Goal: Task Accomplishment & Management: Use online tool/utility

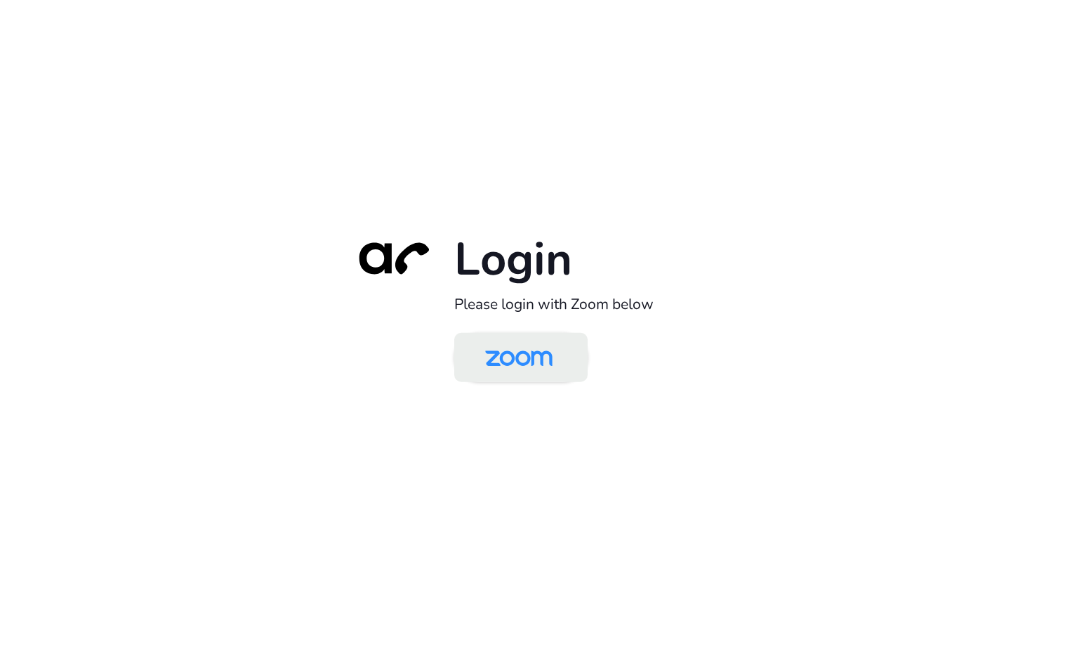
click at [511, 362] on img at bounding box center [518, 359] width 97 height 46
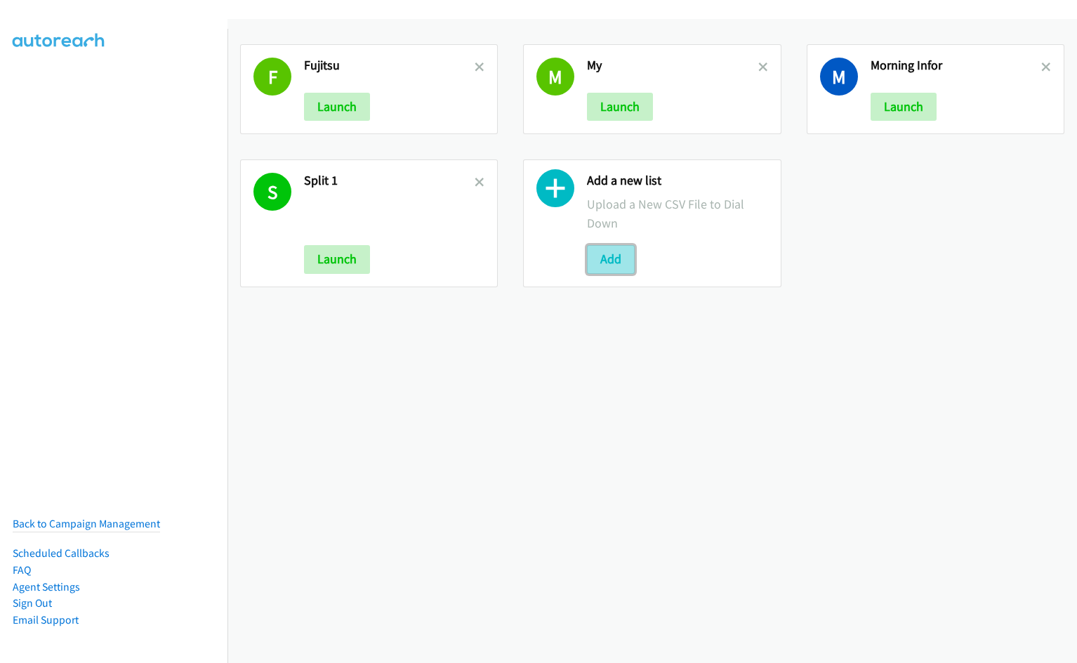
drag, startPoint x: 619, startPoint y: 260, endPoint x: 595, endPoint y: 263, distance: 24.0
click at [619, 260] on button "Add" at bounding box center [611, 259] width 48 height 28
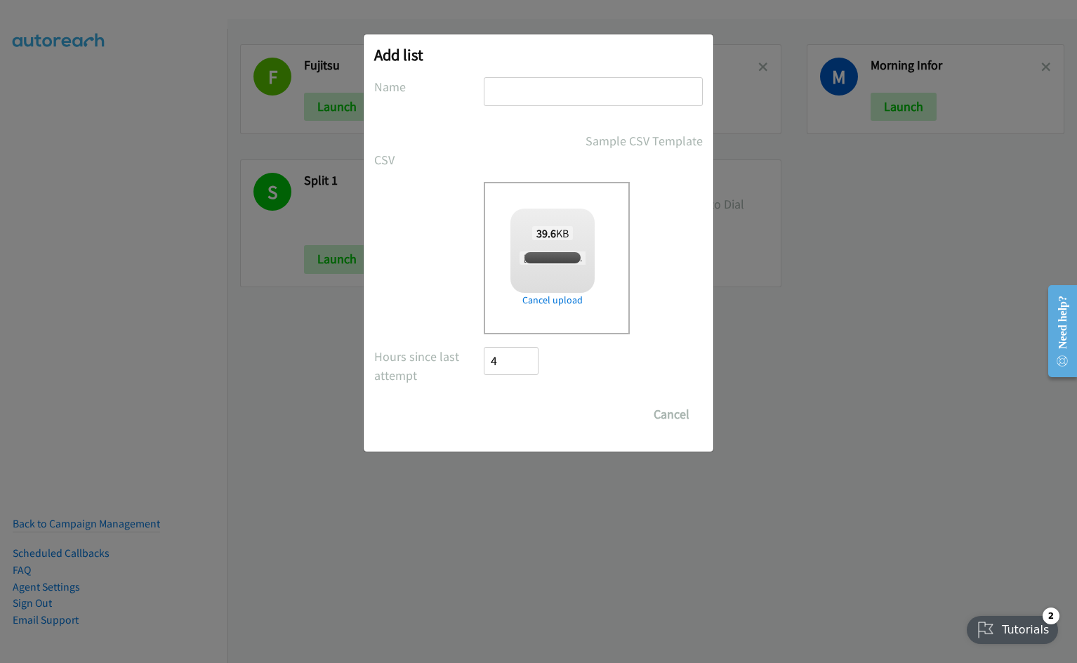
checkbox input "true"
click at [547, 91] on input "text" at bounding box center [593, 91] width 219 height 29
type input "MY Infor"
click at [484, 400] on input "Save List" at bounding box center [521, 414] width 74 height 28
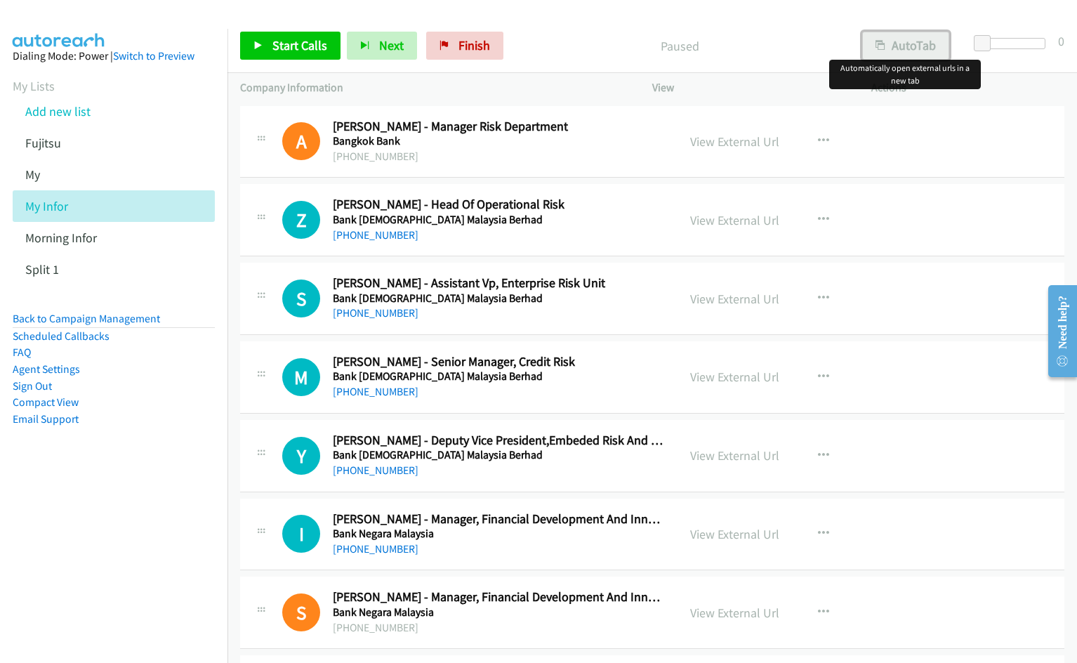
click at [919, 47] on button "AutoTab" at bounding box center [905, 46] width 87 height 28
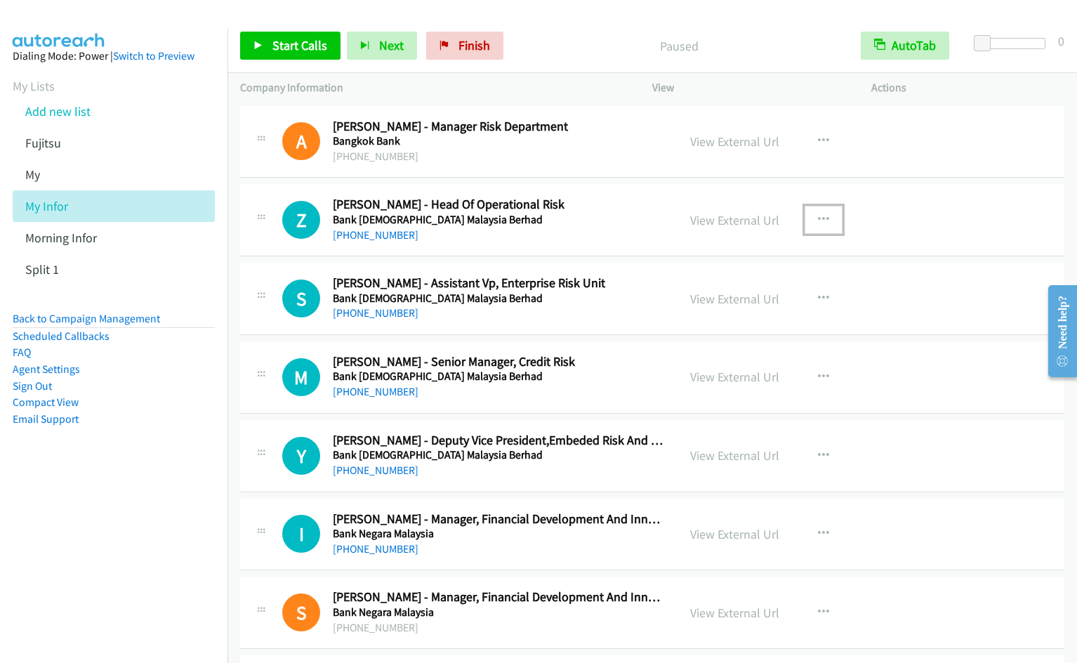
click at [818, 219] on icon "button" at bounding box center [823, 219] width 11 height 11
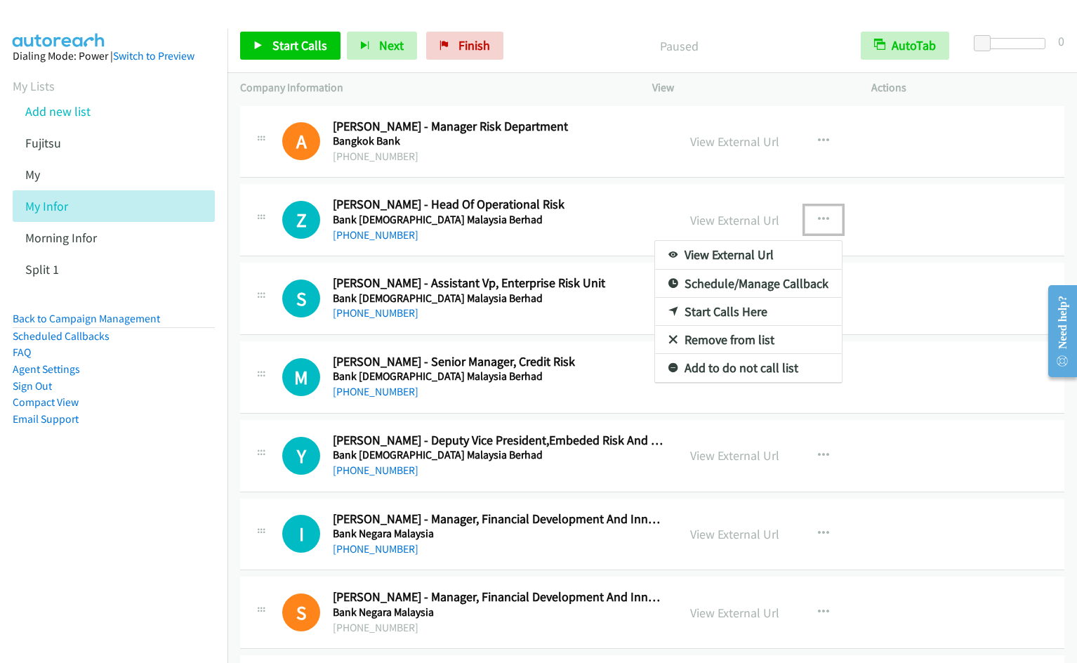
click at [755, 311] on link "Start Calls Here" at bounding box center [748, 312] width 187 height 28
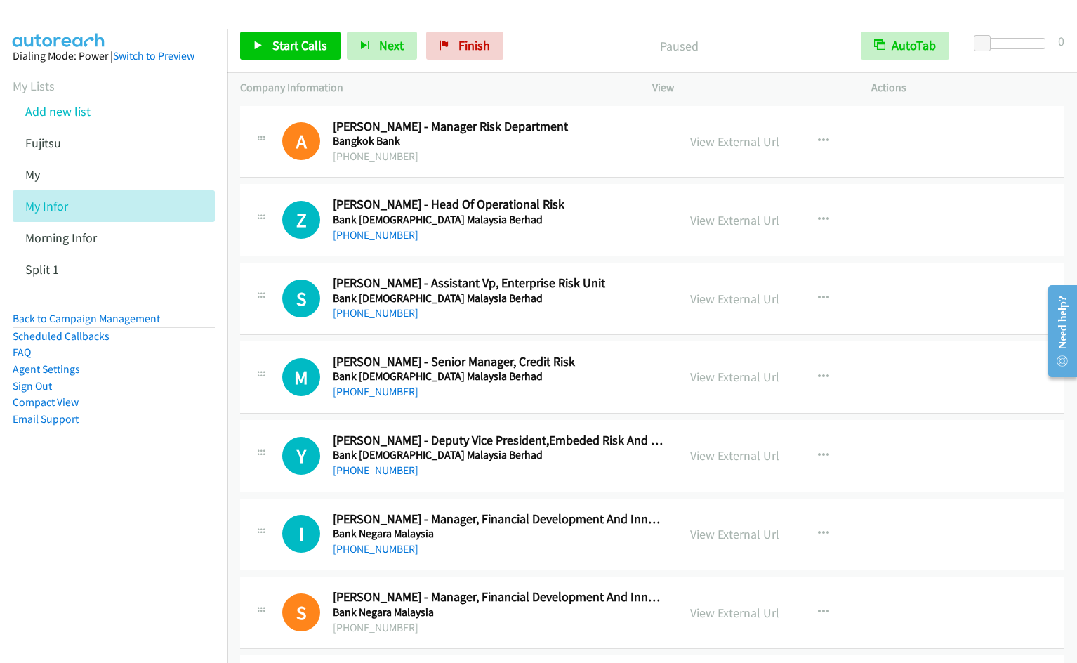
click at [166, 584] on nav "Dialing Mode: Power | Switch to Preview My Lists Add new list Fujitsu My My Inf…" at bounding box center [114, 360] width 228 height 663
click at [107, 520] on nav "Dialing Mode: Power | Switch to Preview My Lists Add new list Fujitsu My My Inf…" at bounding box center [114, 360] width 228 height 663
click at [737, 142] on link "View External Url" at bounding box center [734, 141] width 89 height 16
click at [821, 220] on icon "button" at bounding box center [823, 219] width 11 height 11
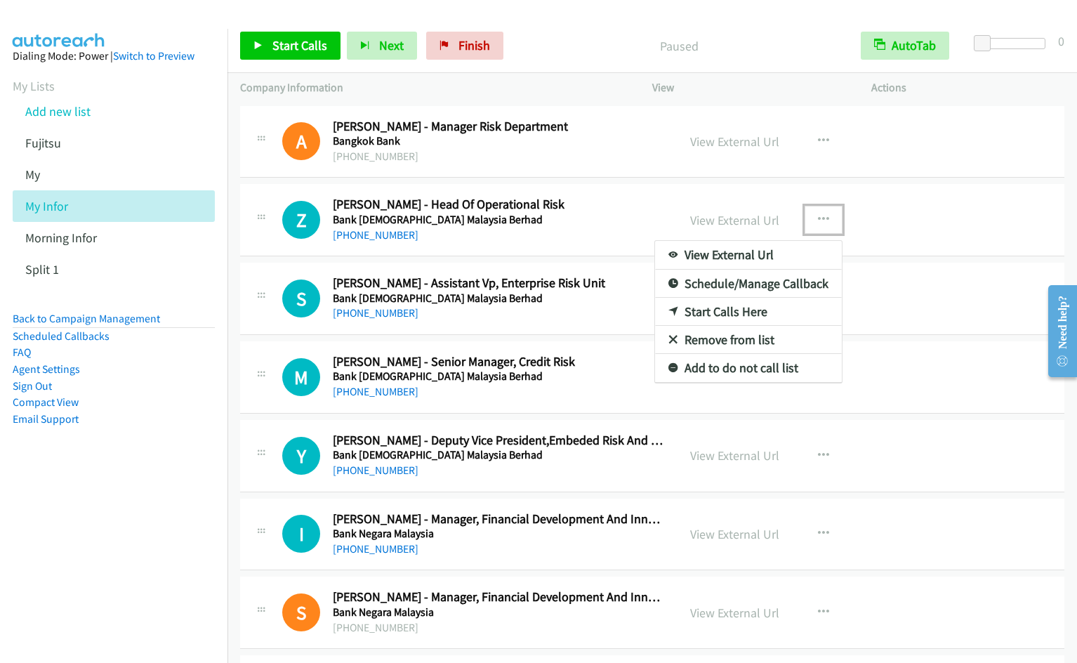
click at [756, 315] on link "Start Calls Here" at bounding box center [748, 312] width 187 height 28
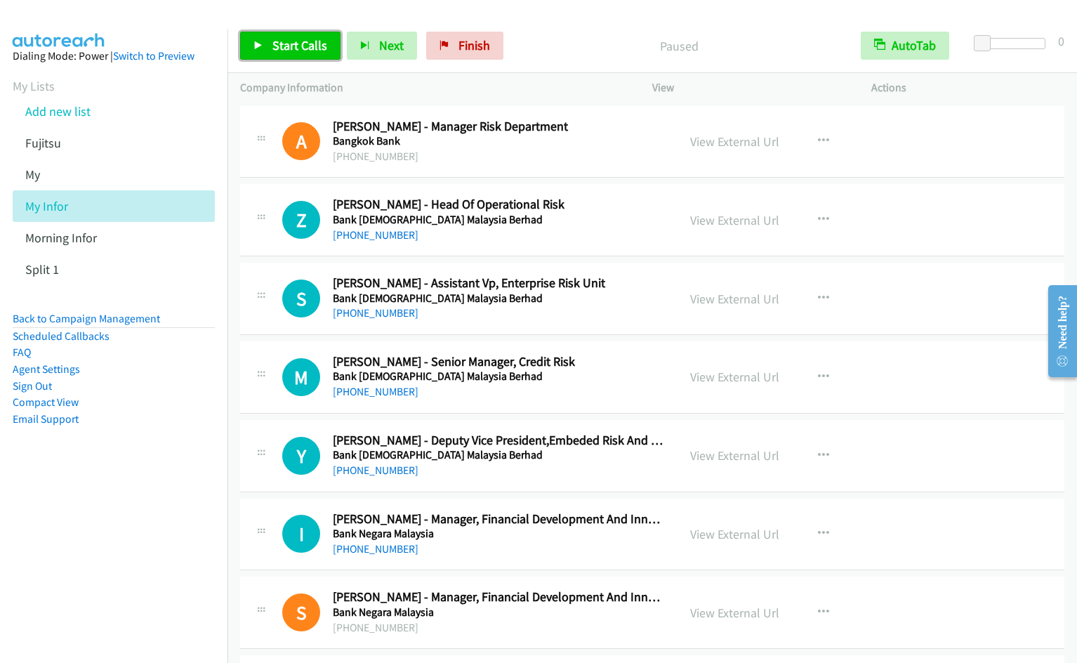
click at [302, 46] on span "Start Calls" at bounding box center [299, 45] width 55 height 16
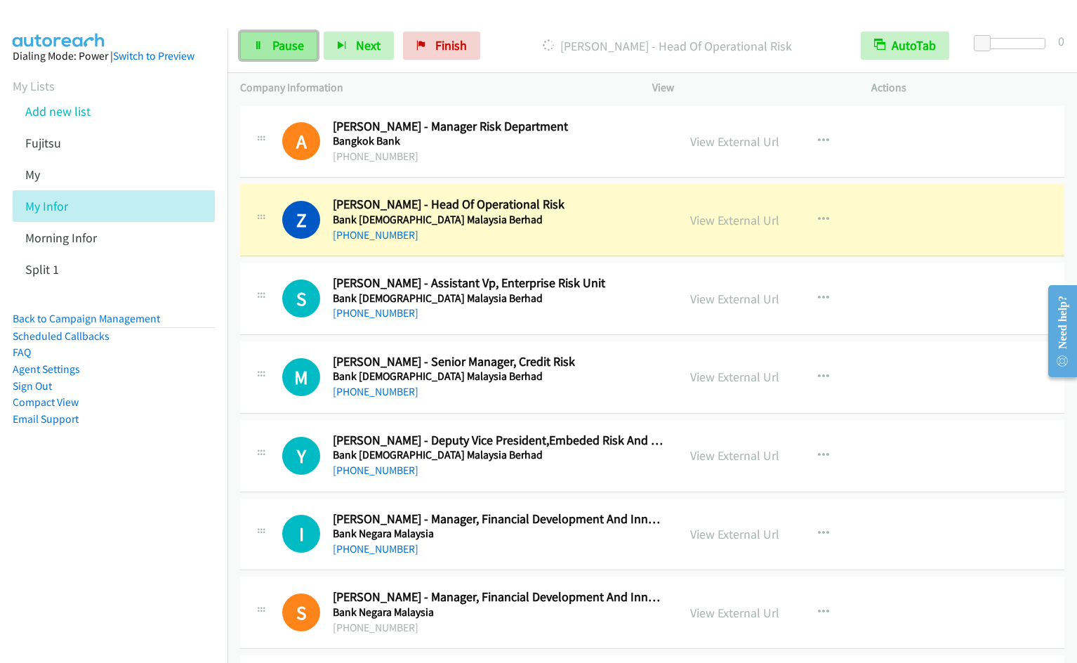
click at [256, 48] on icon at bounding box center [258, 46] width 10 height 10
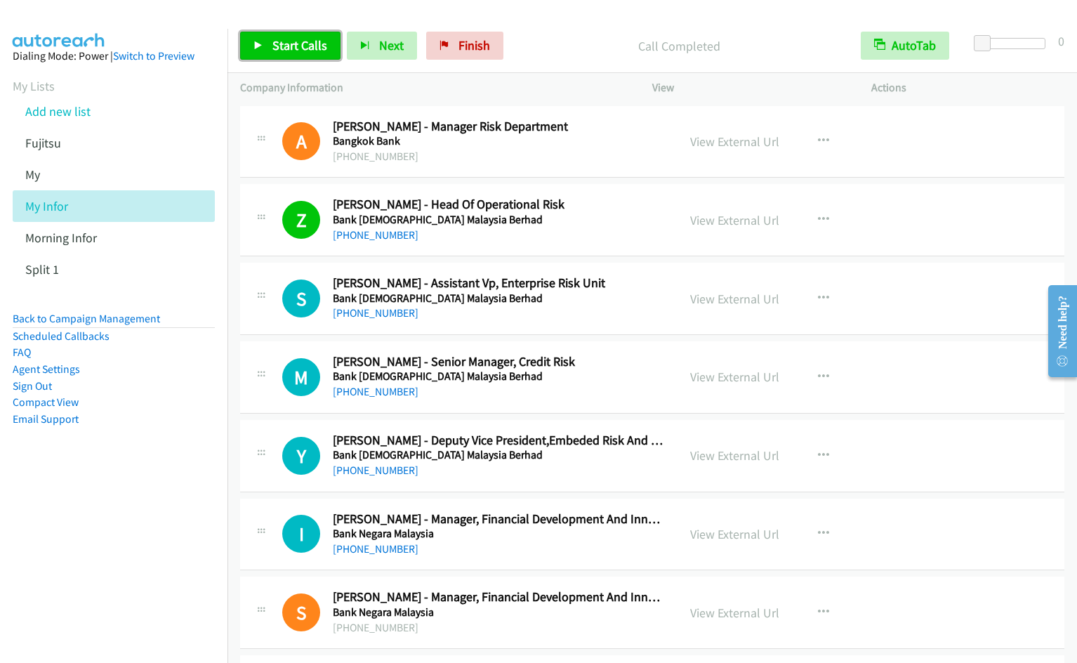
click at [275, 53] on span "Start Calls" at bounding box center [299, 45] width 55 height 16
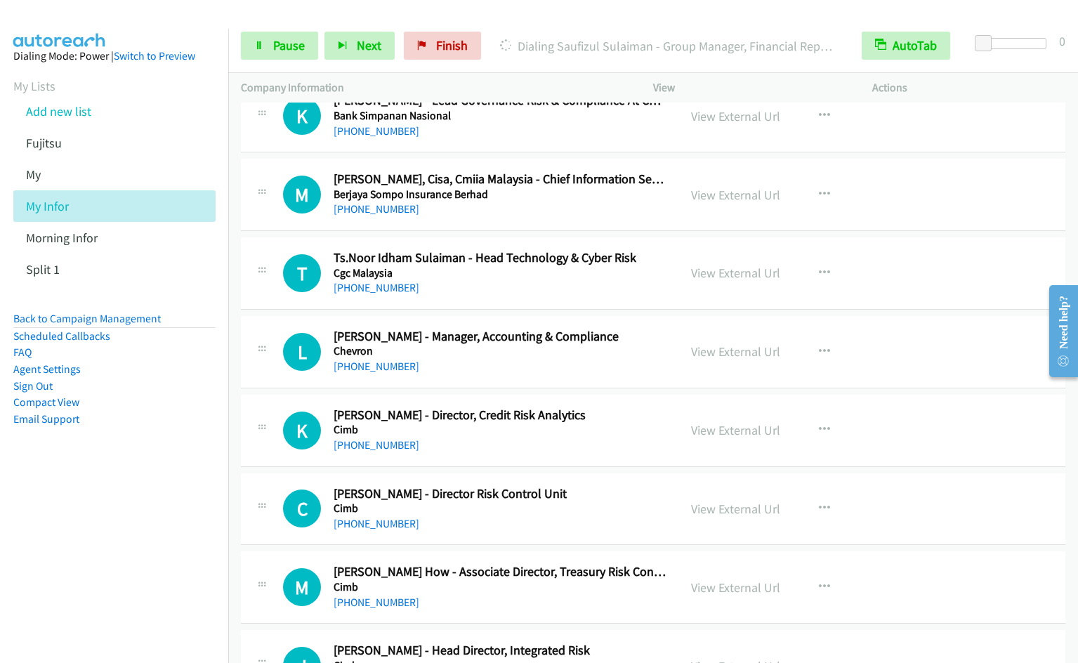
scroll to position [802, 0]
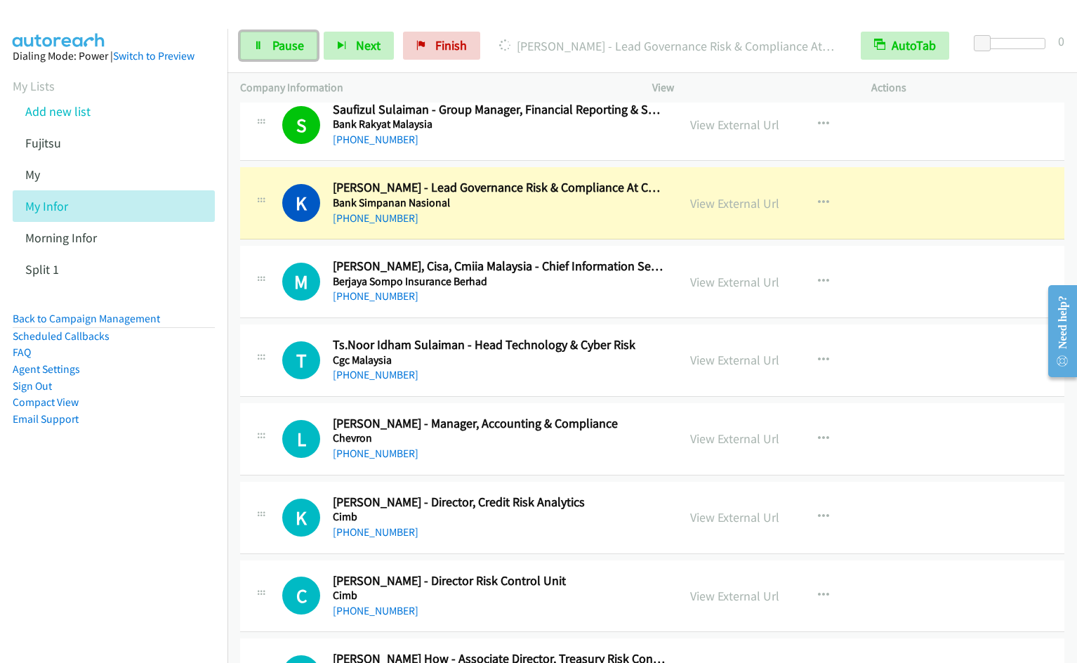
drag, startPoint x: 267, startPoint y: 39, endPoint x: 358, endPoint y: 11, distance: 95.5
click at [267, 39] on link "Pause" at bounding box center [278, 46] width 77 height 28
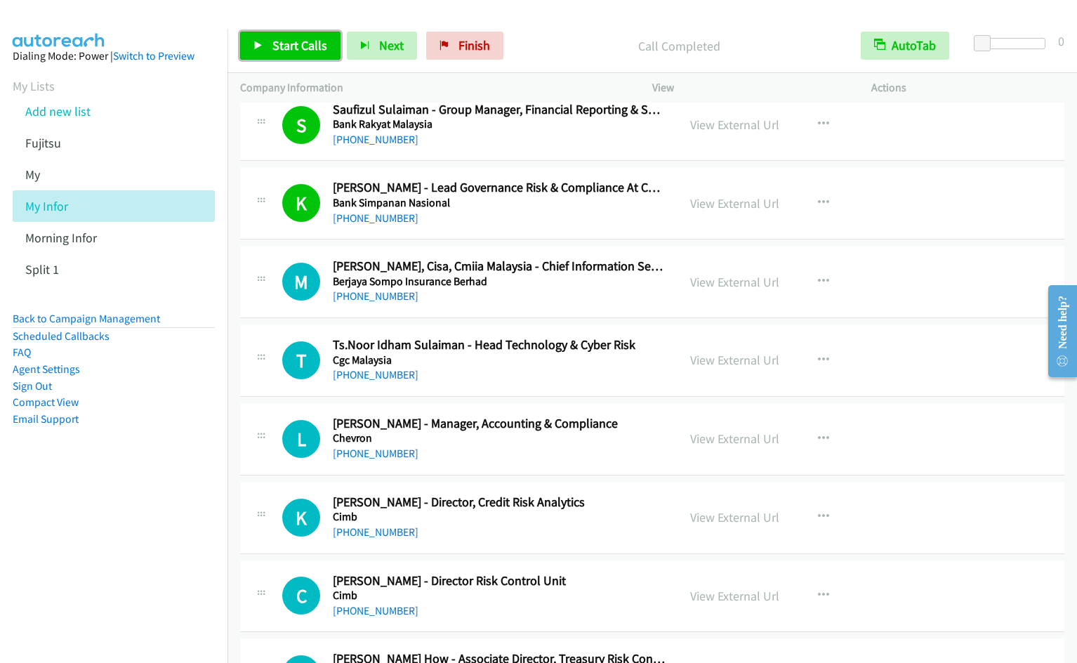
click at [297, 46] on span "Start Calls" at bounding box center [299, 45] width 55 height 16
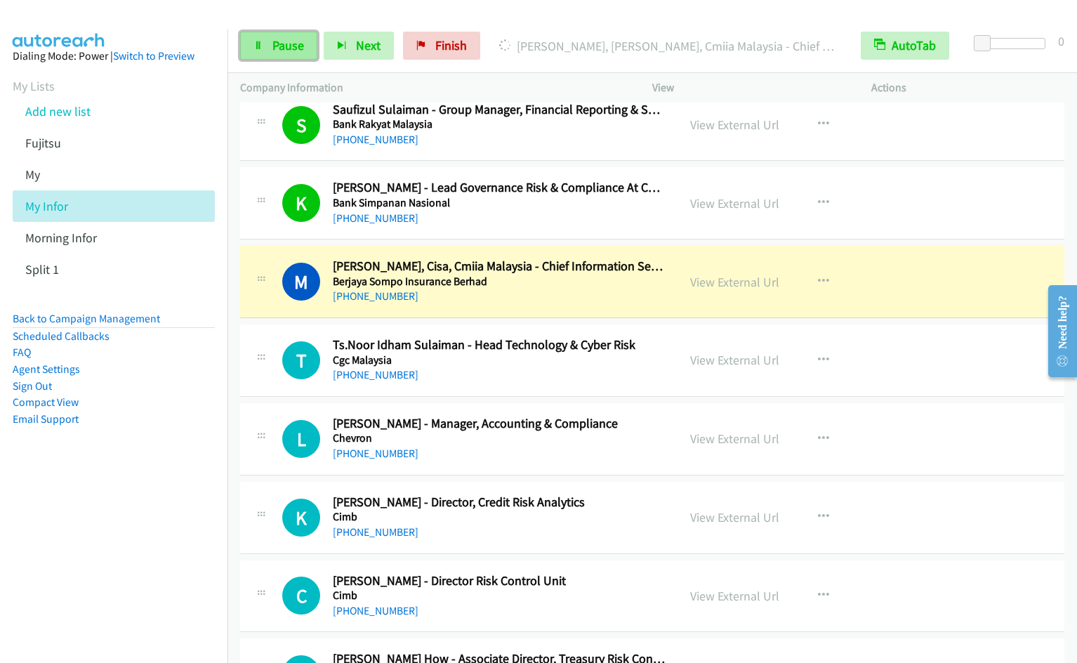
click at [271, 52] on link "Pause" at bounding box center [278, 46] width 77 height 28
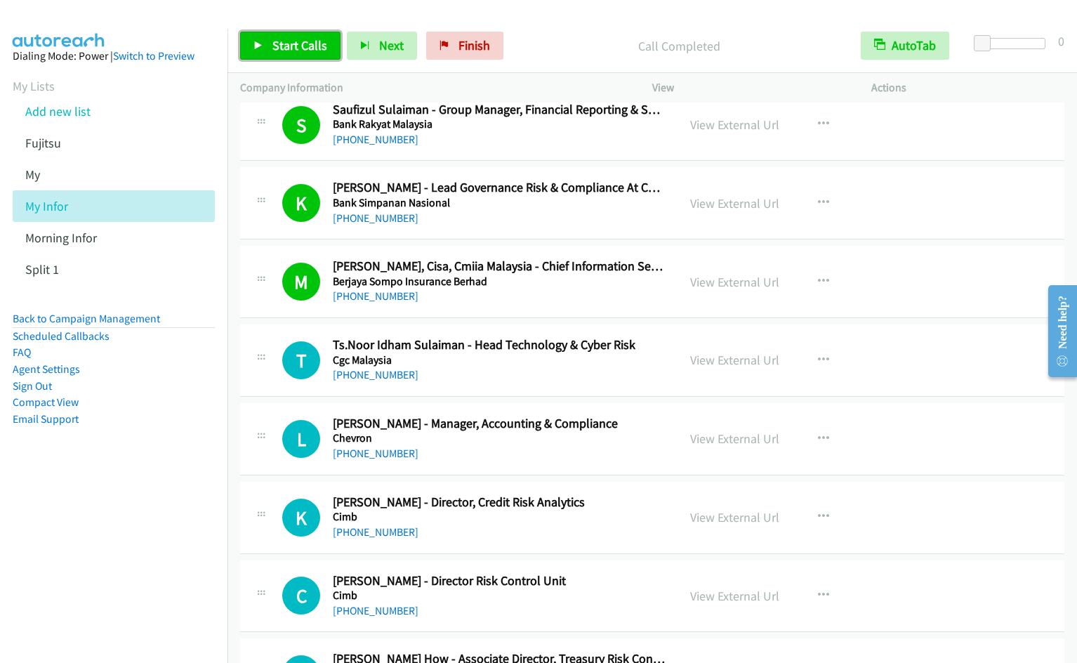
click at [286, 55] on link "Start Calls" at bounding box center [290, 46] width 100 height 28
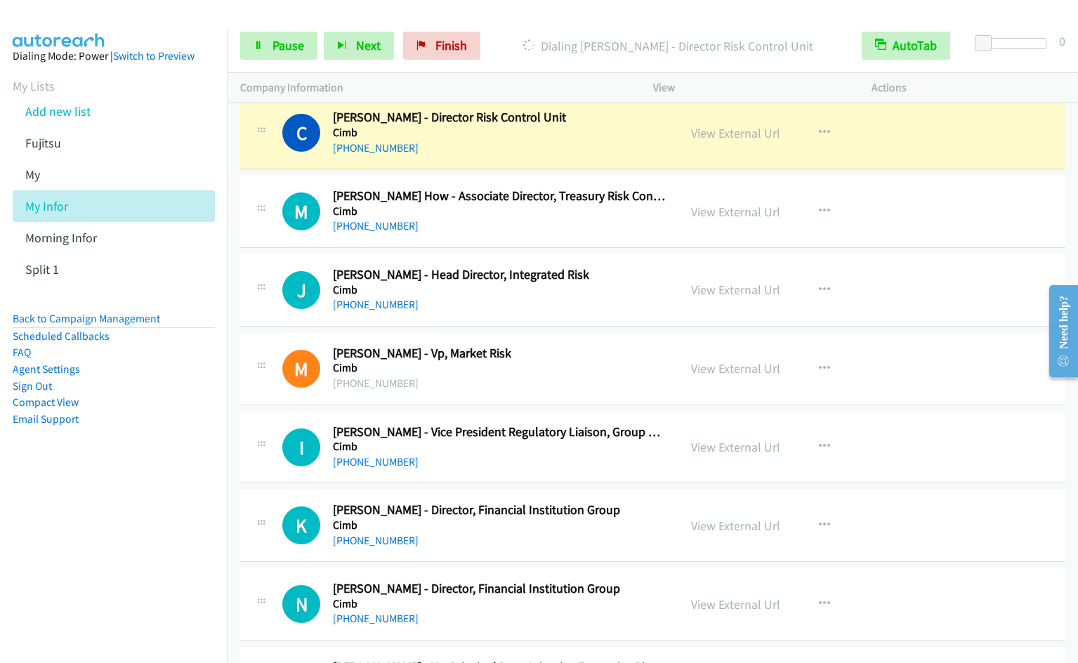
scroll to position [1254, 0]
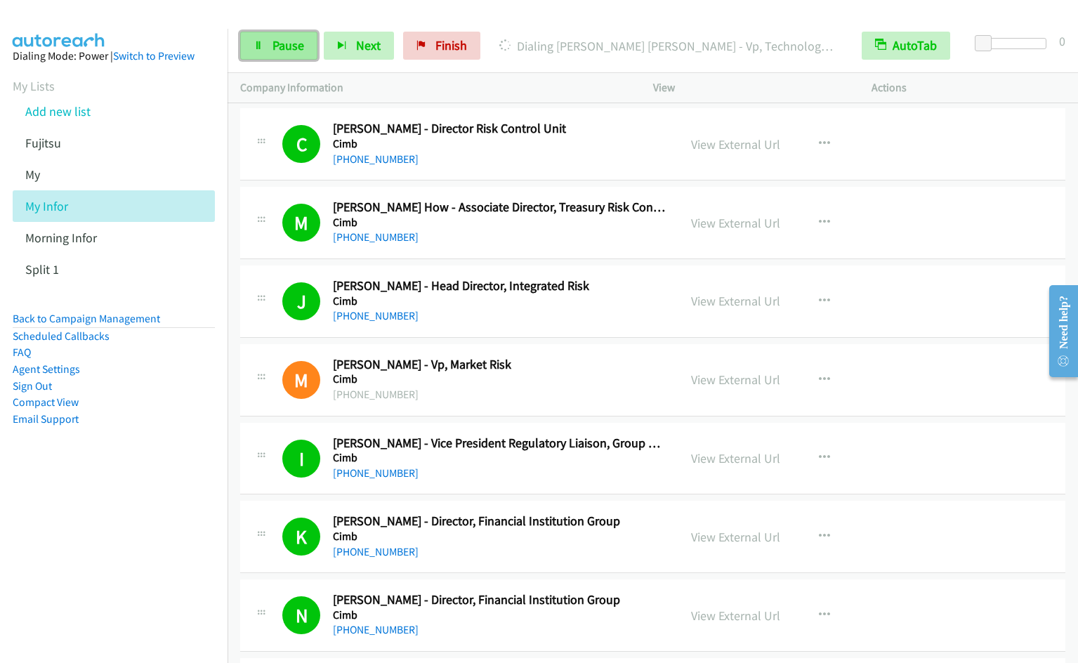
click at [279, 41] on span "Pause" at bounding box center [288, 45] width 32 height 16
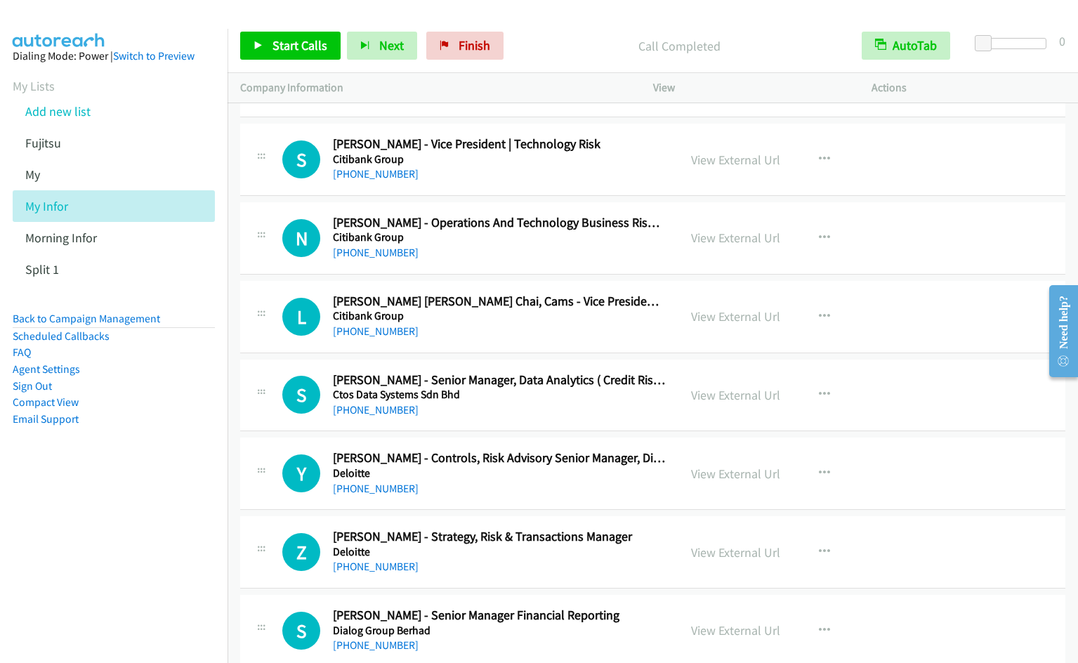
scroll to position [1701, 0]
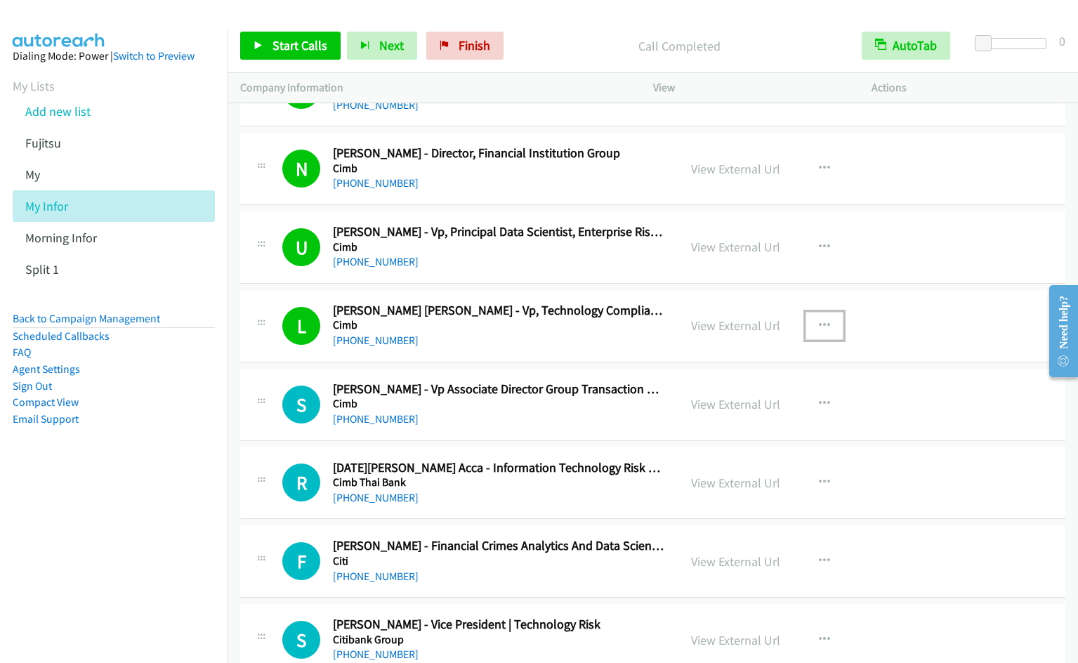
click at [819, 322] on icon "button" at bounding box center [824, 325] width 11 height 11
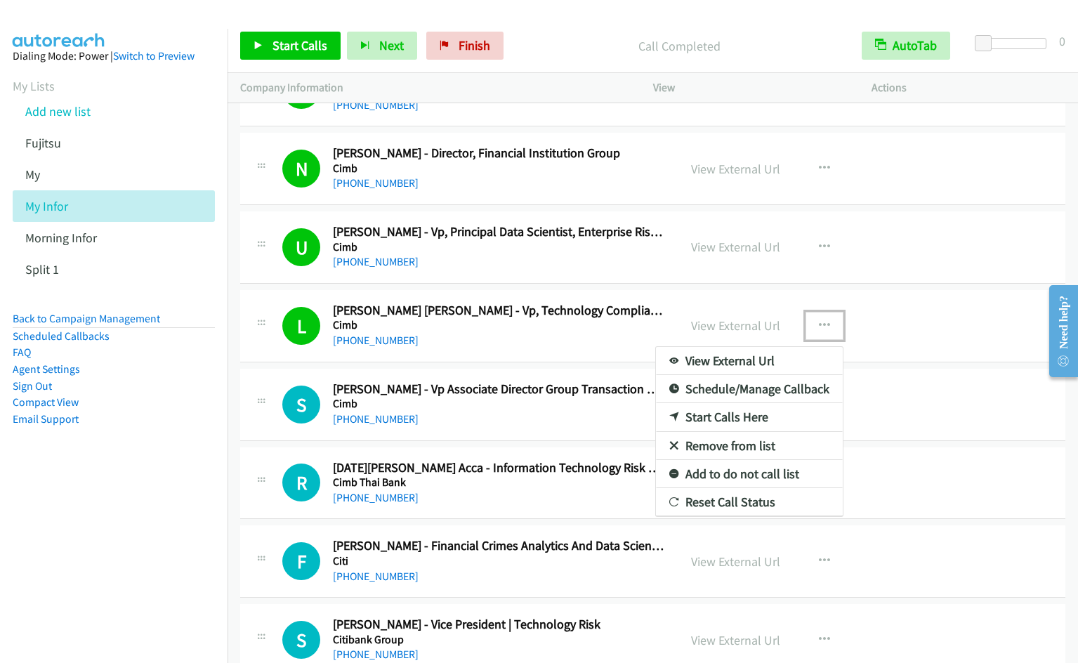
click at [751, 449] on link "Remove from list" at bounding box center [749, 446] width 187 height 28
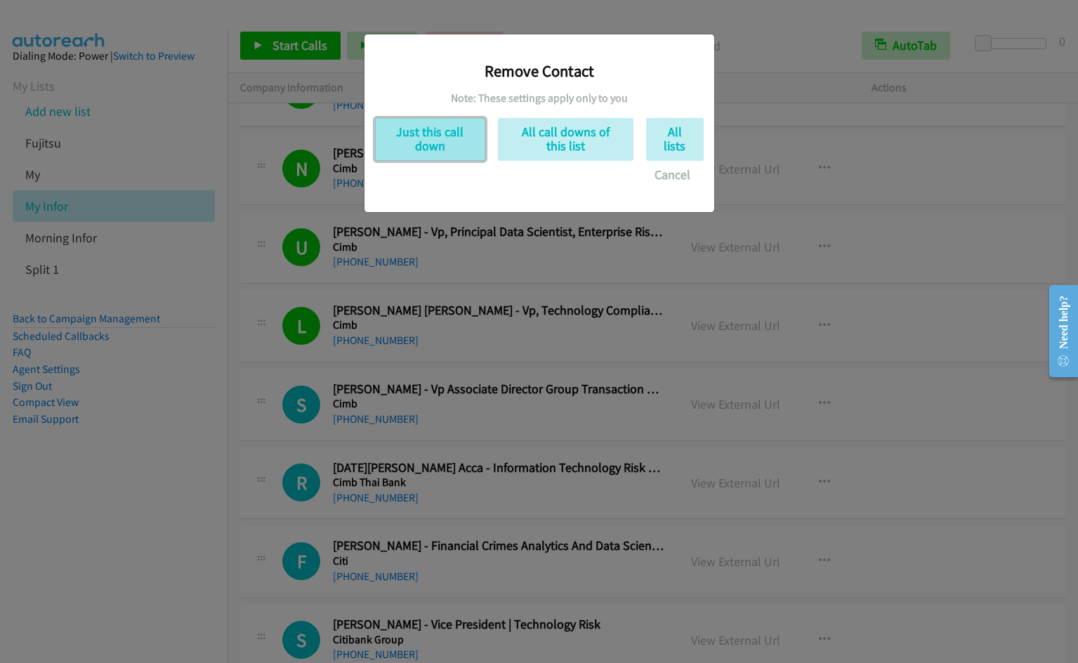
click at [421, 146] on button "Just this call down" at bounding box center [430, 139] width 110 height 43
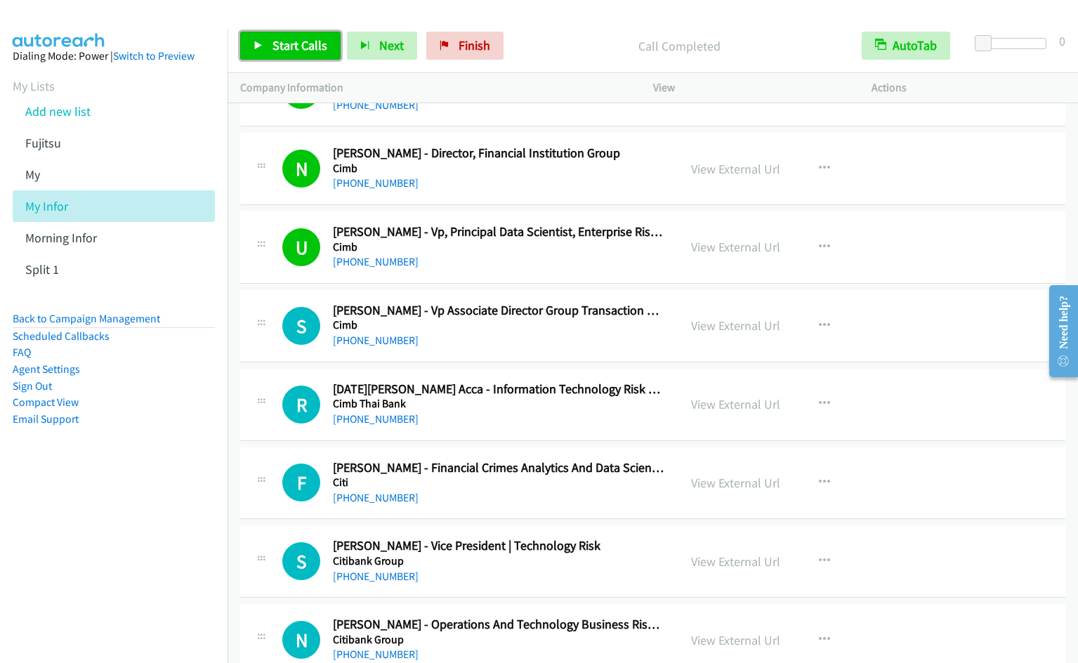
click at [296, 45] on span "Start Calls" at bounding box center [299, 45] width 55 height 16
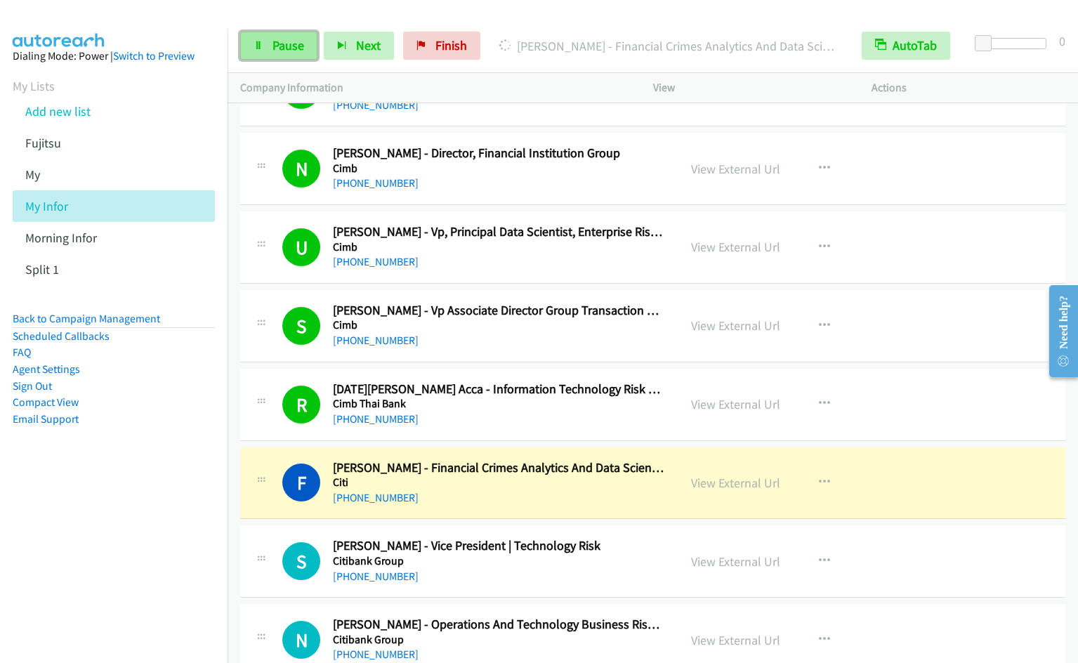
click at [279, 52] on span "Pause" at bounding box center [288, 45] width 32 height 16
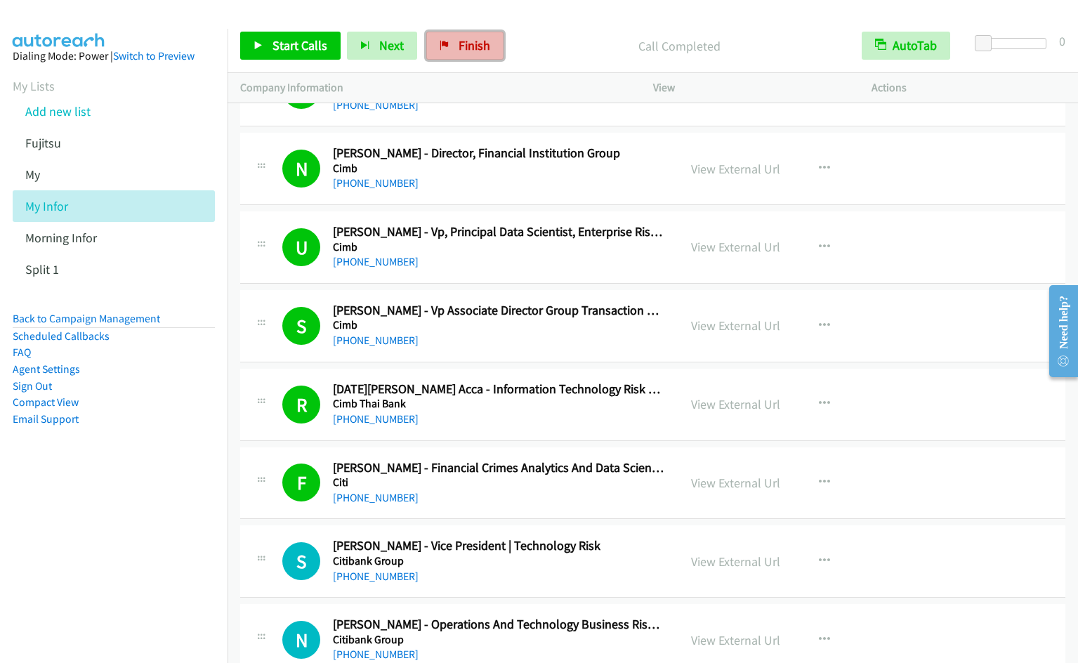
click at [453, 45] on link "Finish" at bounding box center [464, 46] width 77 height 28
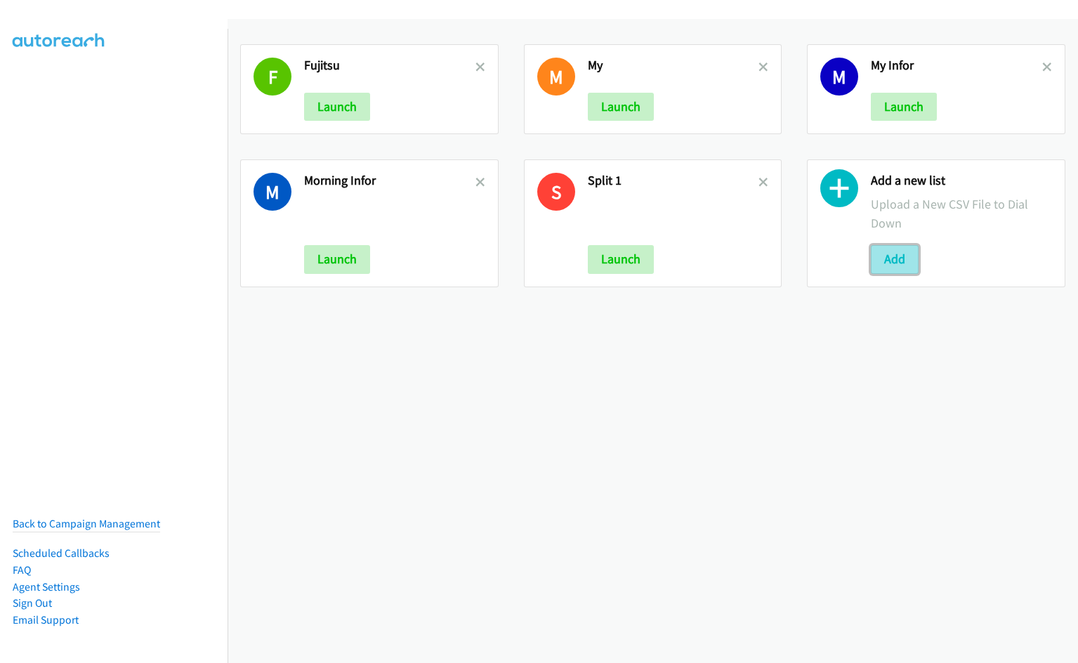
click at [893, 267] on button "Add" at bounding box center [895, 259] width 48 height 28
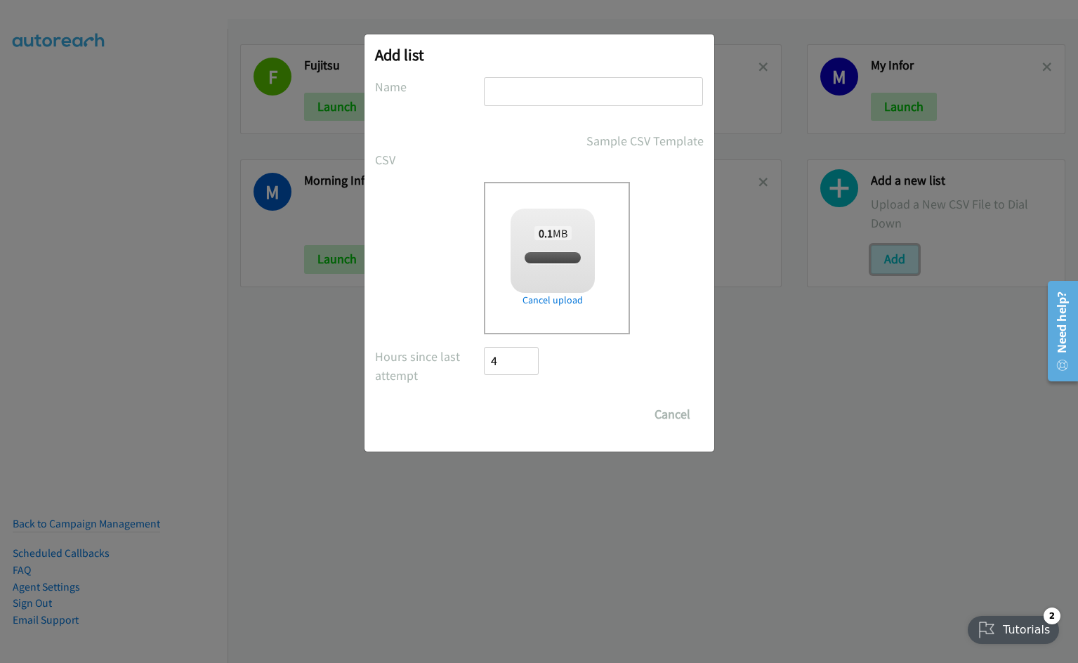
checkbox input "true"
click at [535, 88] on input "text" at bounding box center [593, 91] width 219 height 29
type input "Here"
click at [485, 400] on input "Save List" at bounding box center [522, 414] width 74 height 28
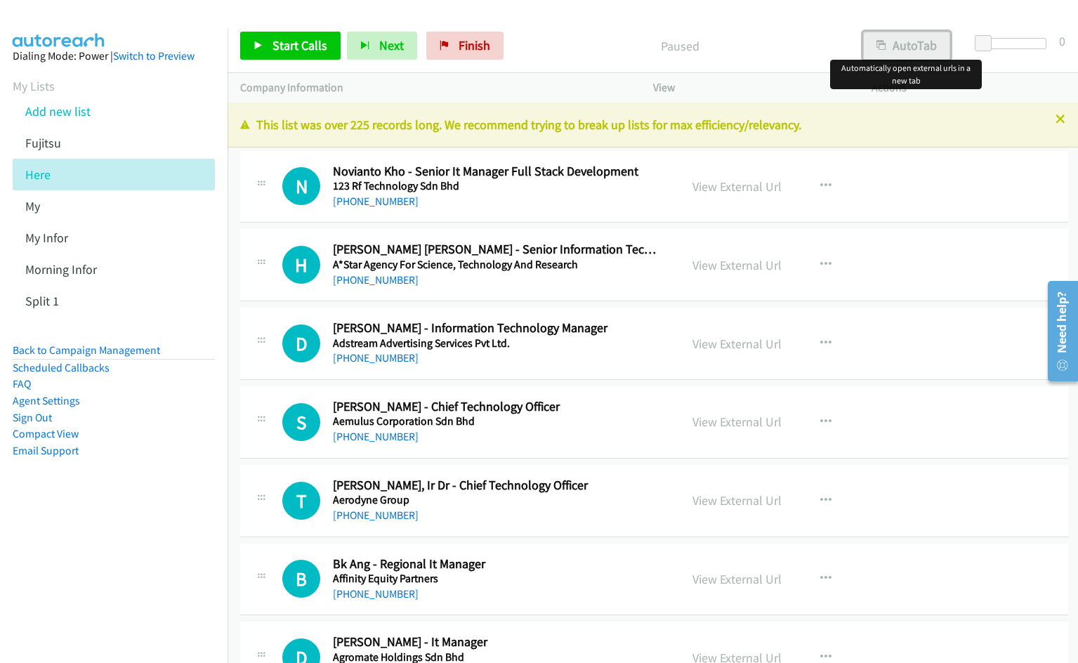
click at [881, 49] on icon "button" at bounding box center [881, 46] width 10 height 10
click at [723, 183] on link "View External Url" at bounding box center [736, 186] width 89 height 16
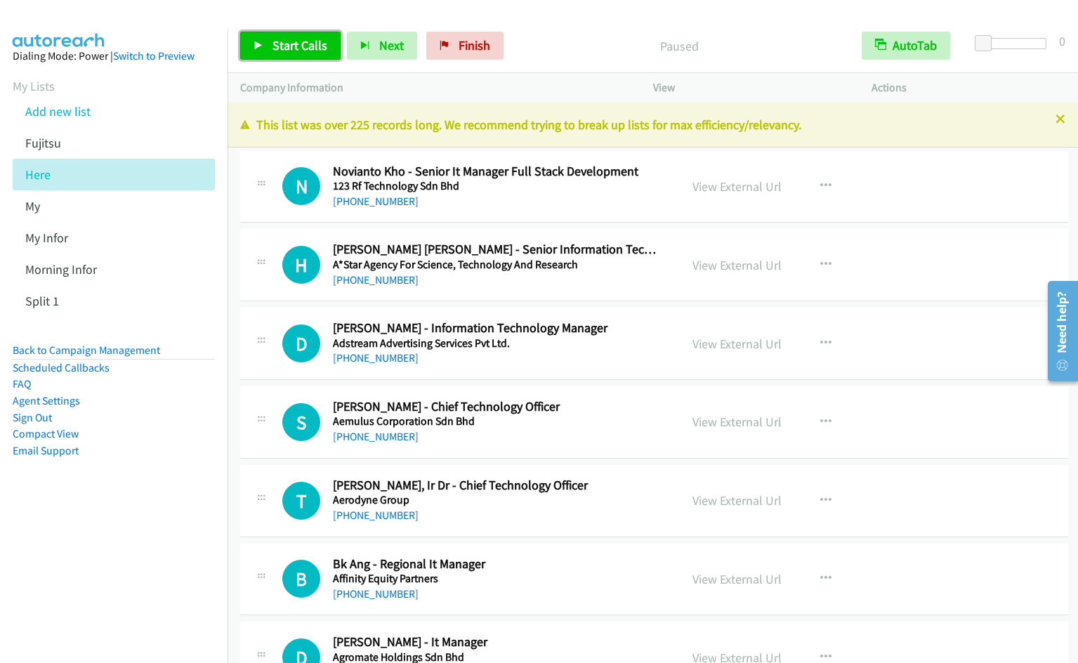
click at [298, 51] on span "Start Calls" at bounding box center [299, 45] width 55 height 16
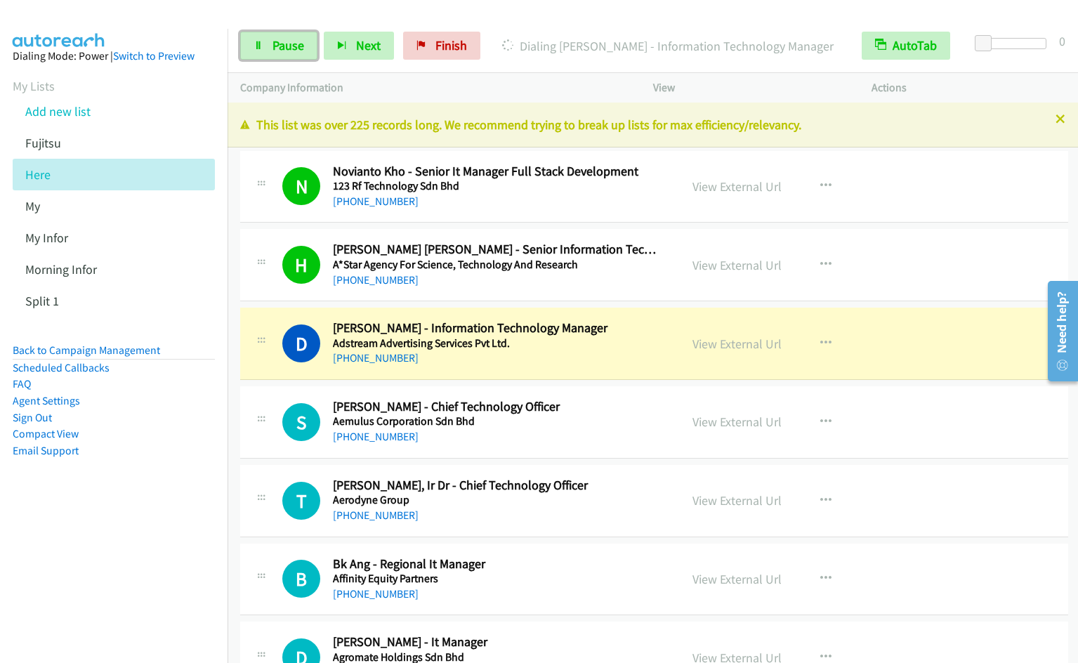
drag, startPoint x: 300, startPoint y: 51, endPoint x: 430, endPoint y: 29, distance: 131.7
click at [300, 51] on span "Pause" at bounding box center [288, 45] width 32 height 16
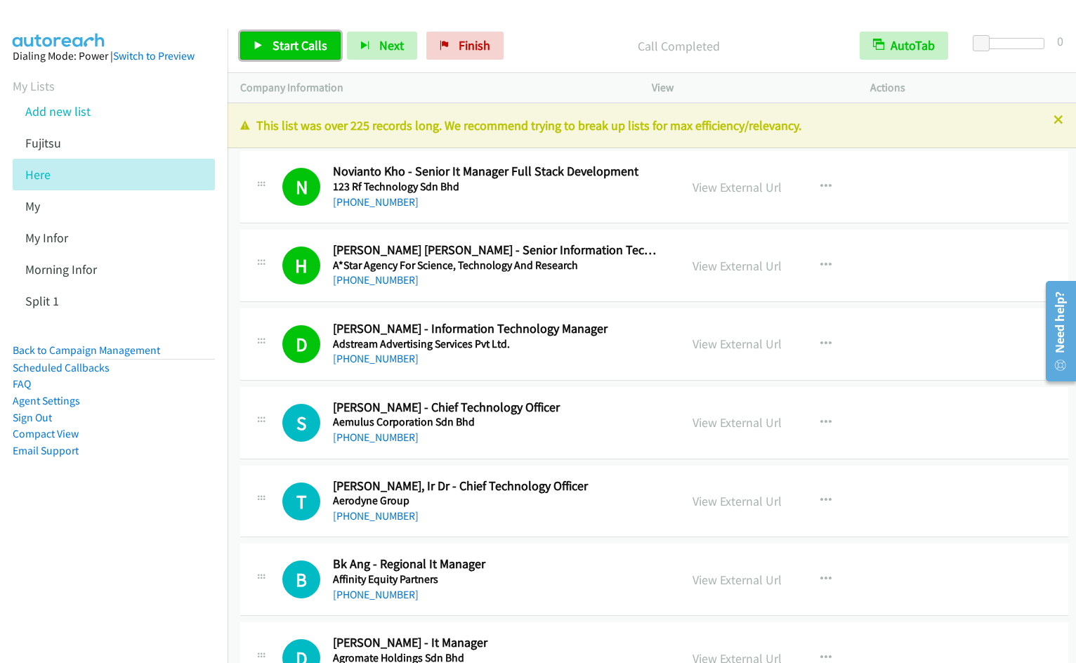
drag, startPoint x: 267, startPoint y: 48, endPoint x: 356, endPoint y: 74, distance: 93.1
click at [267, 48] on link "Start Calls" at bounding box center [290, 46] width 100 height 28
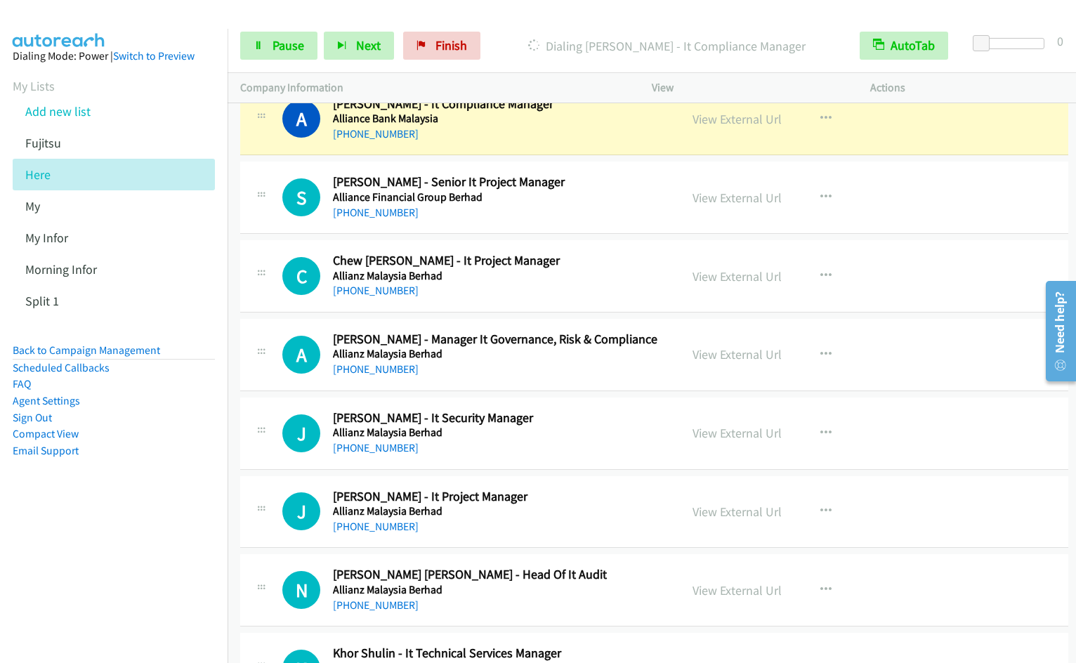
scroll to position [825, 0]
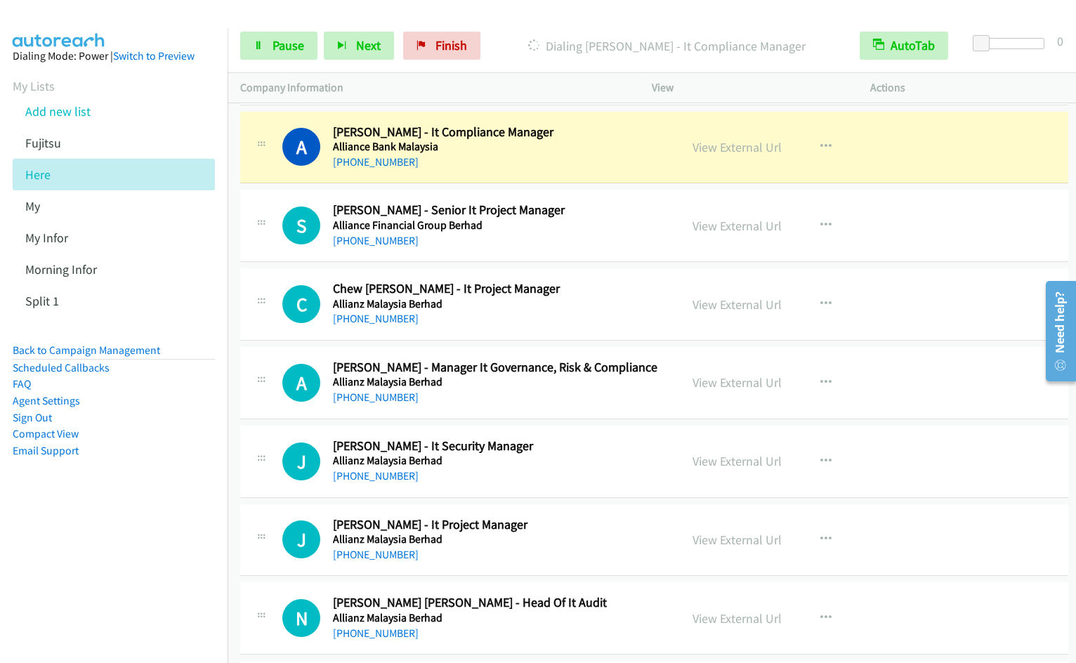
click at [170, 574] on nav "Dialing Mode: Power | Switch to Preview My Lists Add new list Fujitsu Here My M…" at bounding box center [114, 360] width 228 height 663
click at [174, 553] on nav "Dialing Mode: Power | Switch to Preview My Lists Add new list Fujitsu Here My M…" at bounding box center [114, 360] width 228 height 663
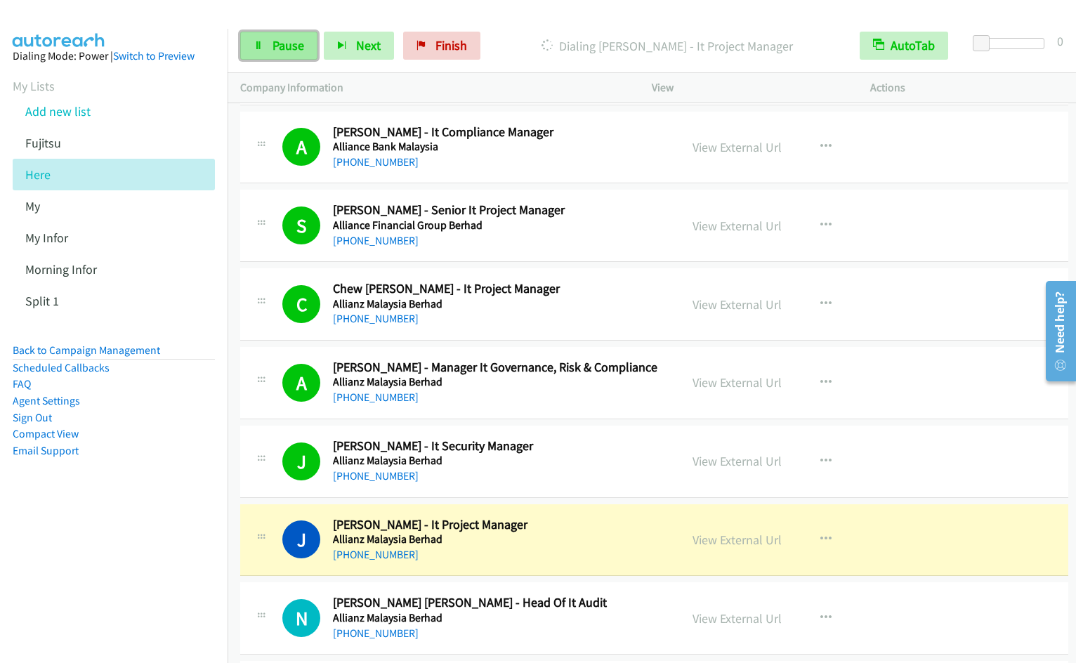
click at [277, 46] on span "Pause" at bounding box center [288, 45] width 32 height 16
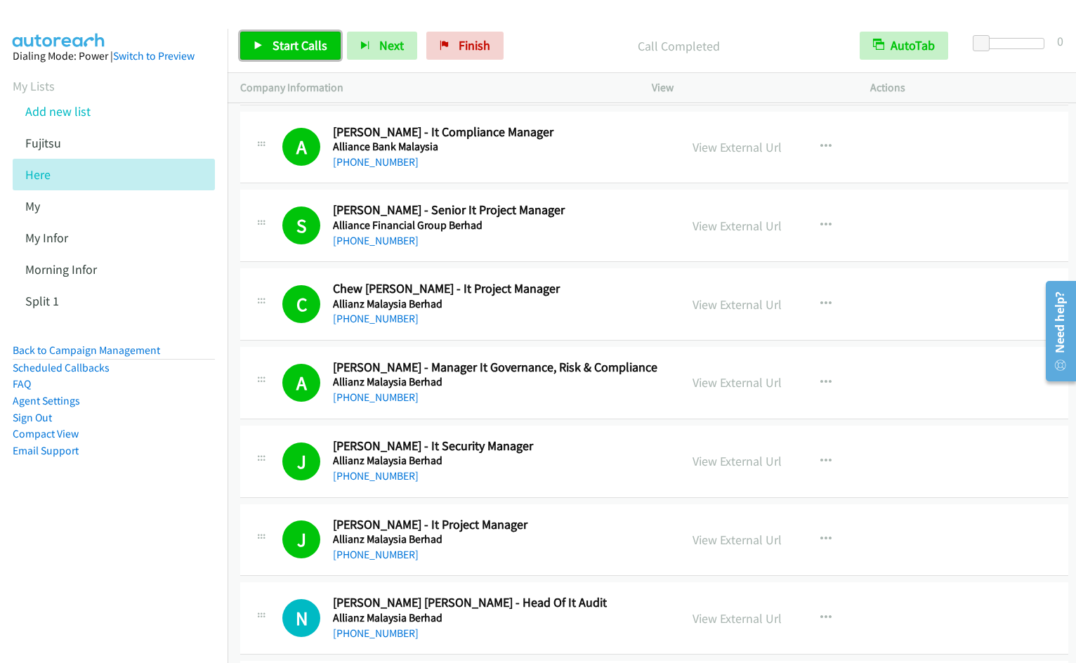
click at [294, 41] on span "Start Calls" at bounding box center [299, 45] width 55 height 16
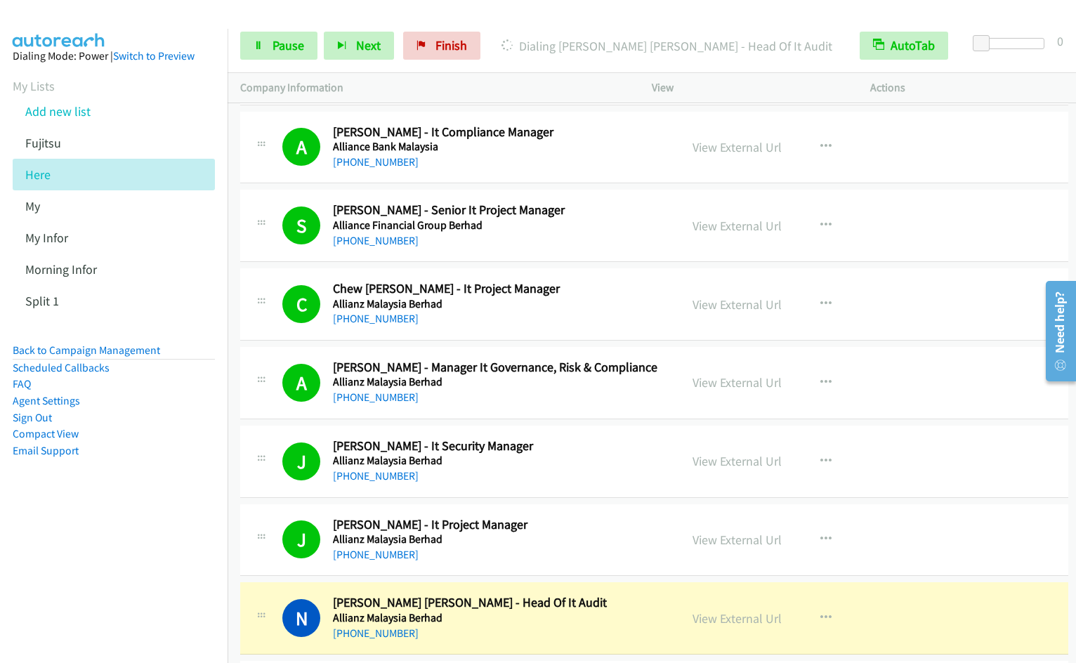
scroll to position [1305, 0]
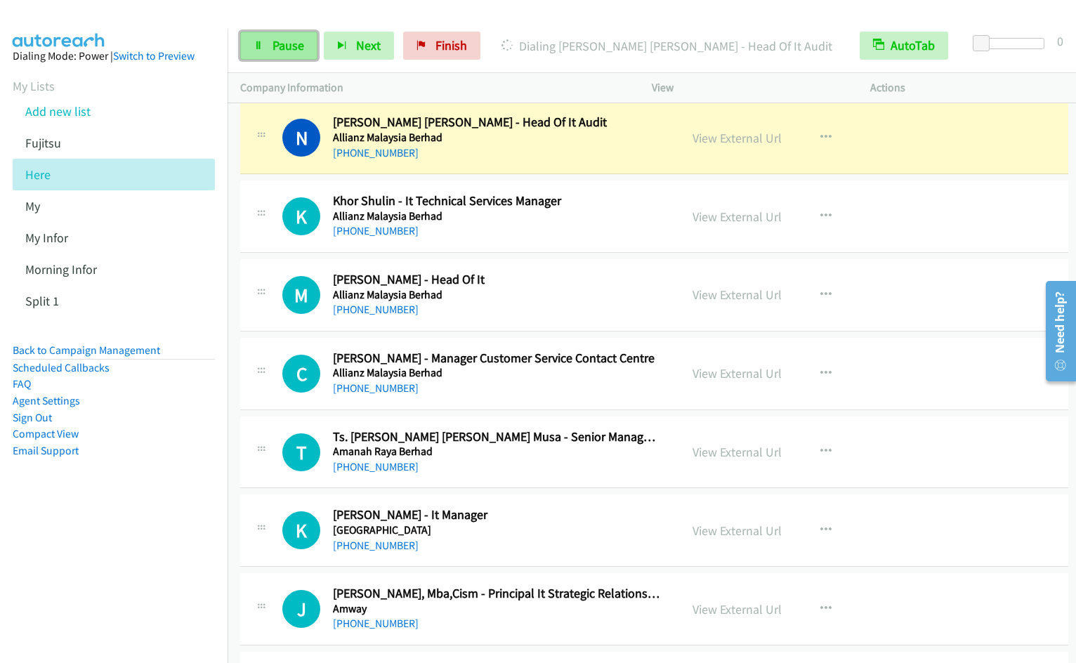
click at [283, 46] on span "Pause" at bounding box center [288, 45] width 32 height 16
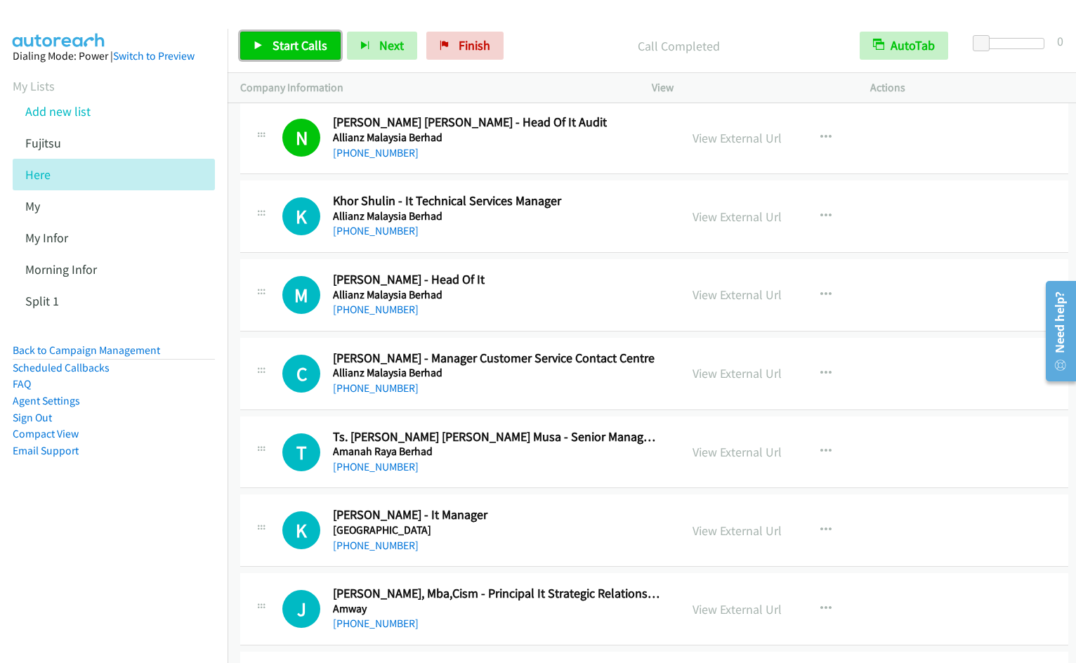
click at [288, 46] on span "Start Calls" at bounding box center [299, 45] width 55 height 16
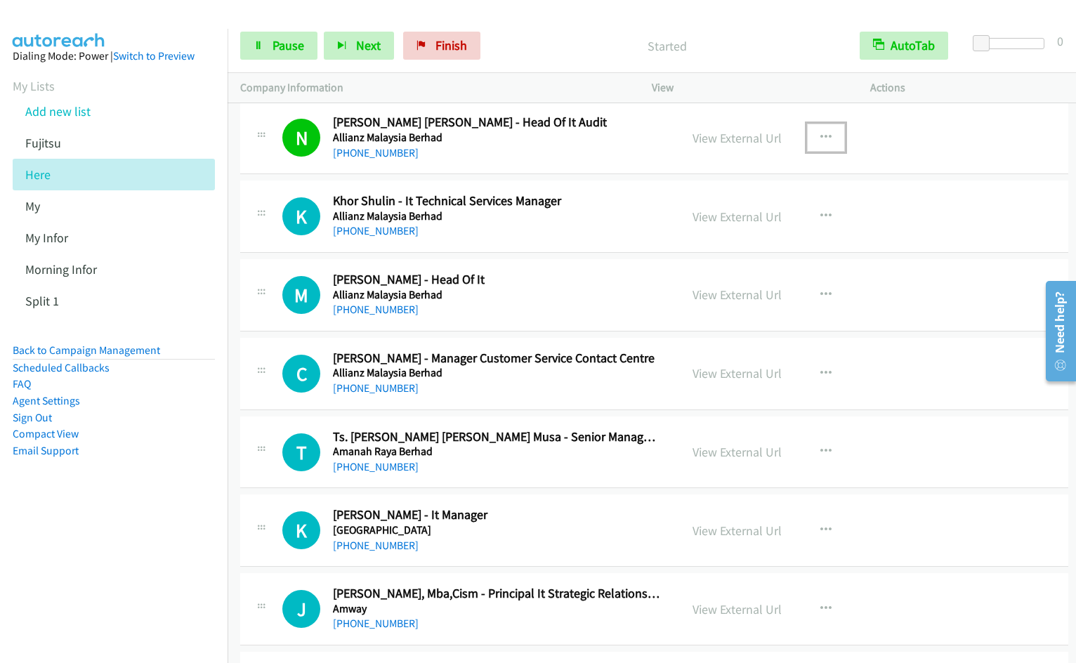
click at [820, 133] on icon "button" at bounding box center [825, 137] width 11 height 11
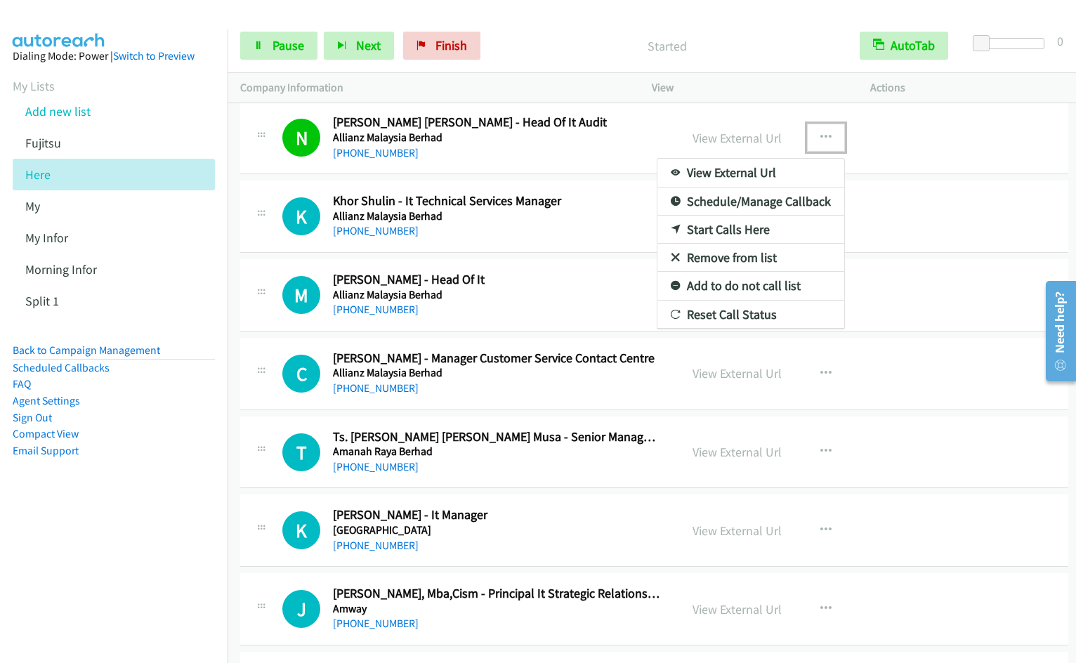
click at [732, 226] on link "Start Calls Here" at bounding box center [750, 230] width 187 height 28
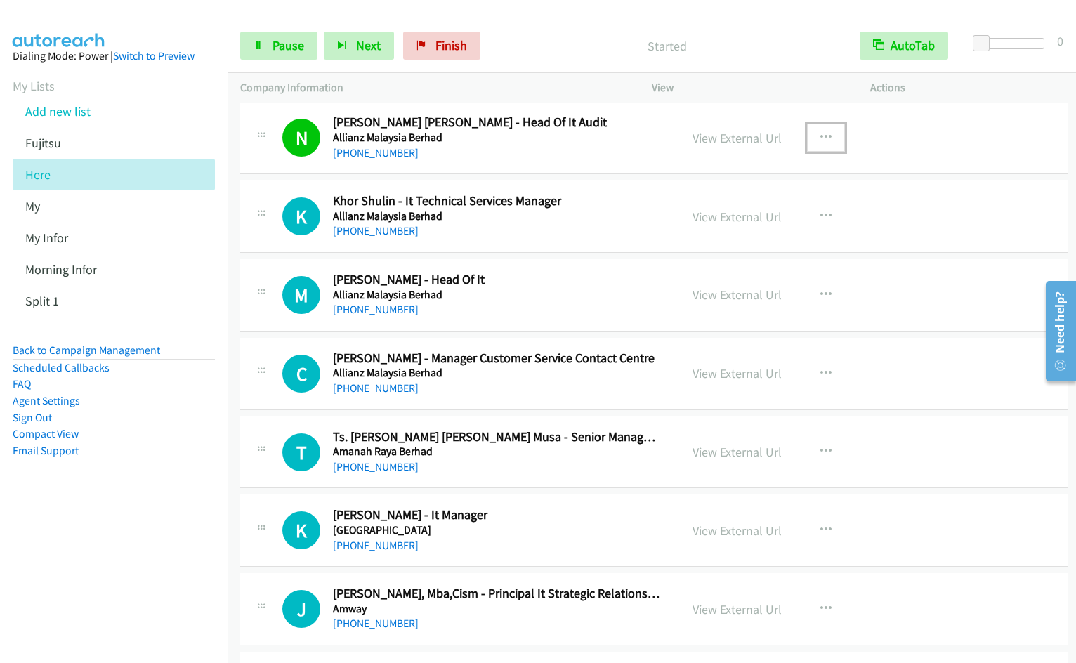
click at [810, 133] on button "button" at bounding box center [826, 138] width 38 height 28
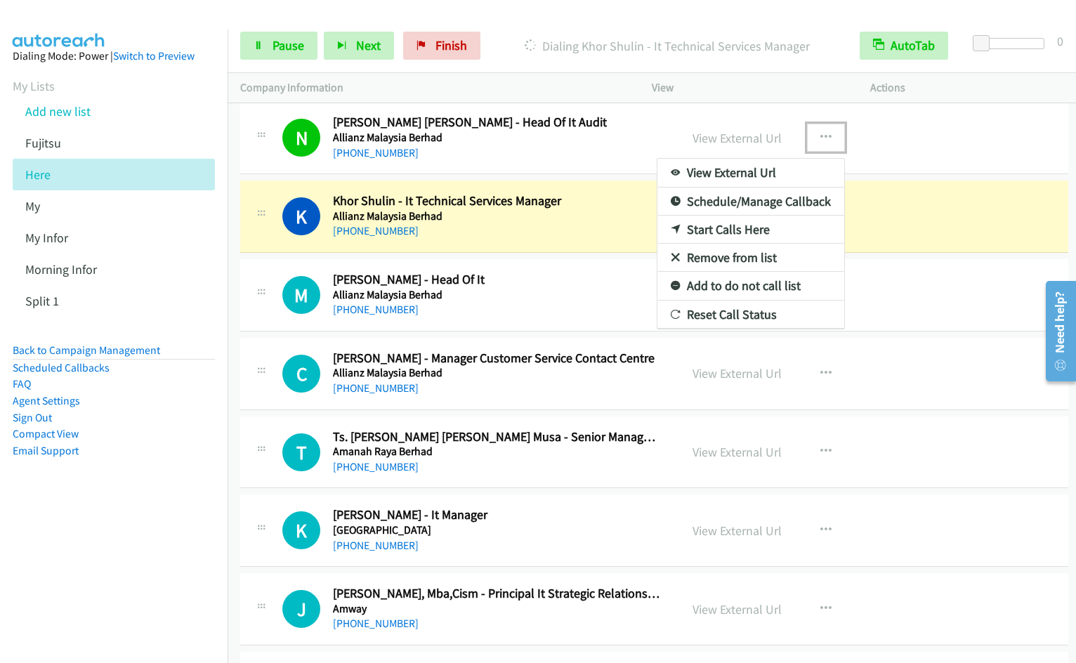
click at [729, 256] on link "Remove from list" at bounding box center [750, 258] width 187 height 28
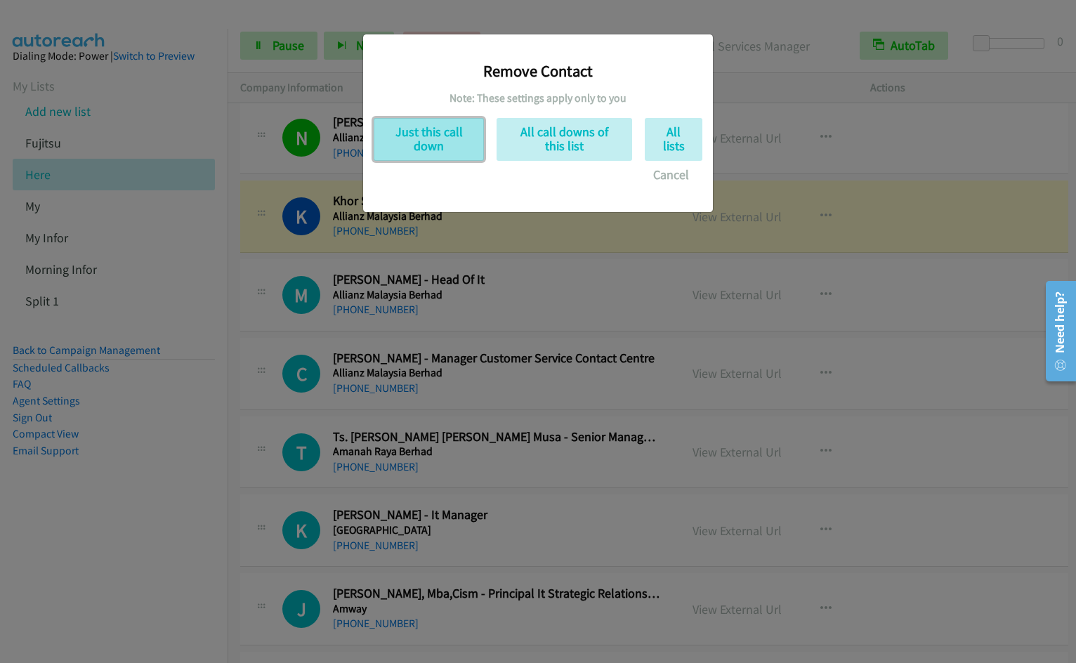
click at [449, 136] on button "Just this call down" at bounding box center [429, 139] width 110 height 43
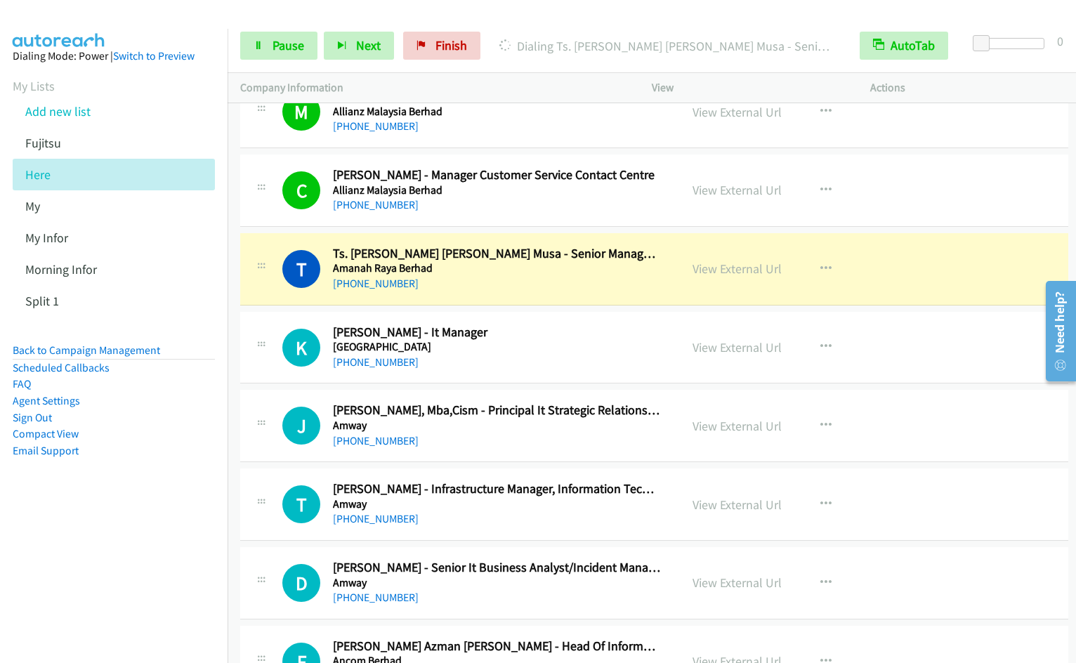
scroll to position [1463, 0]
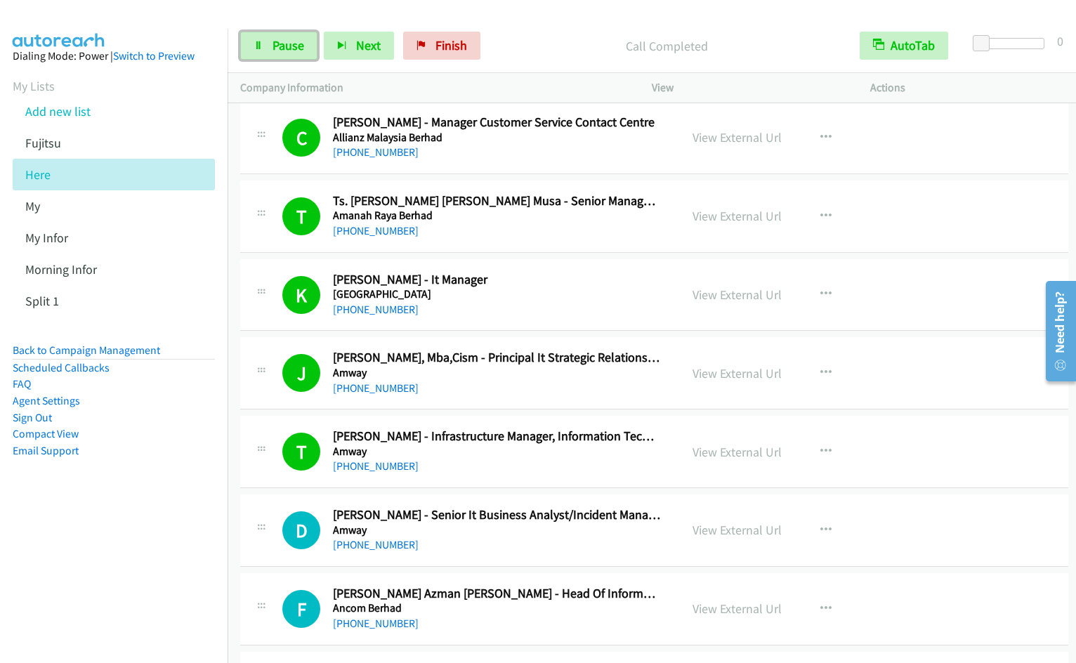
drag, startPoint x: 266, startPoint y: 51, endPoint x: 1025, endPoint y: 145, distance: 764.3
click at [268, 51] on link "Pause" at bounding box center [278, 46] width 77 height 28
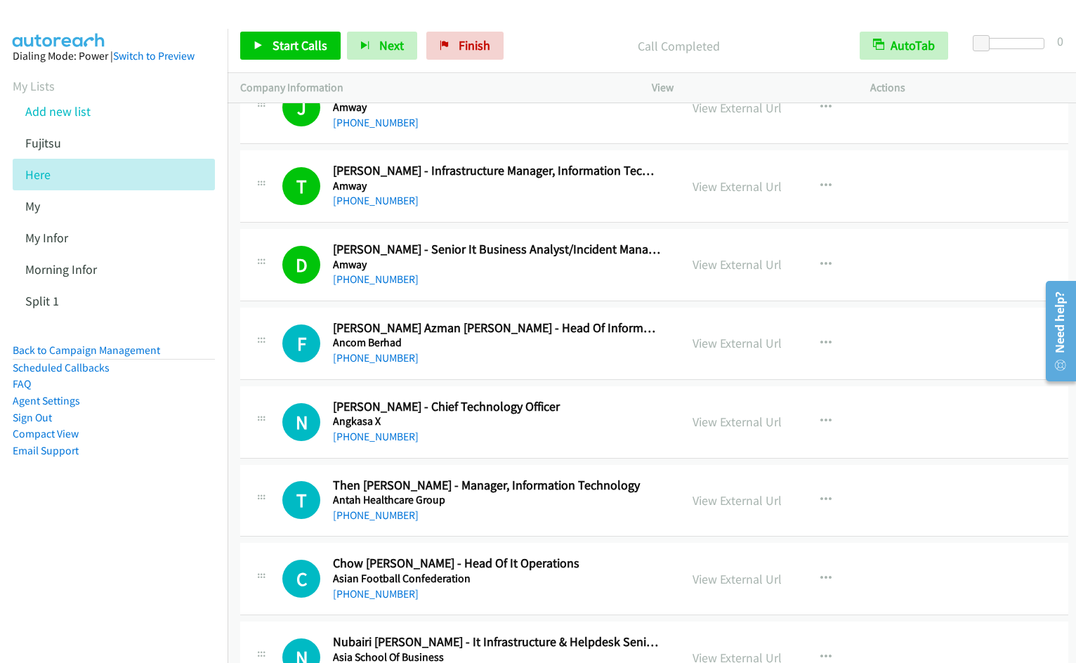
scroll to position [1758, 0]
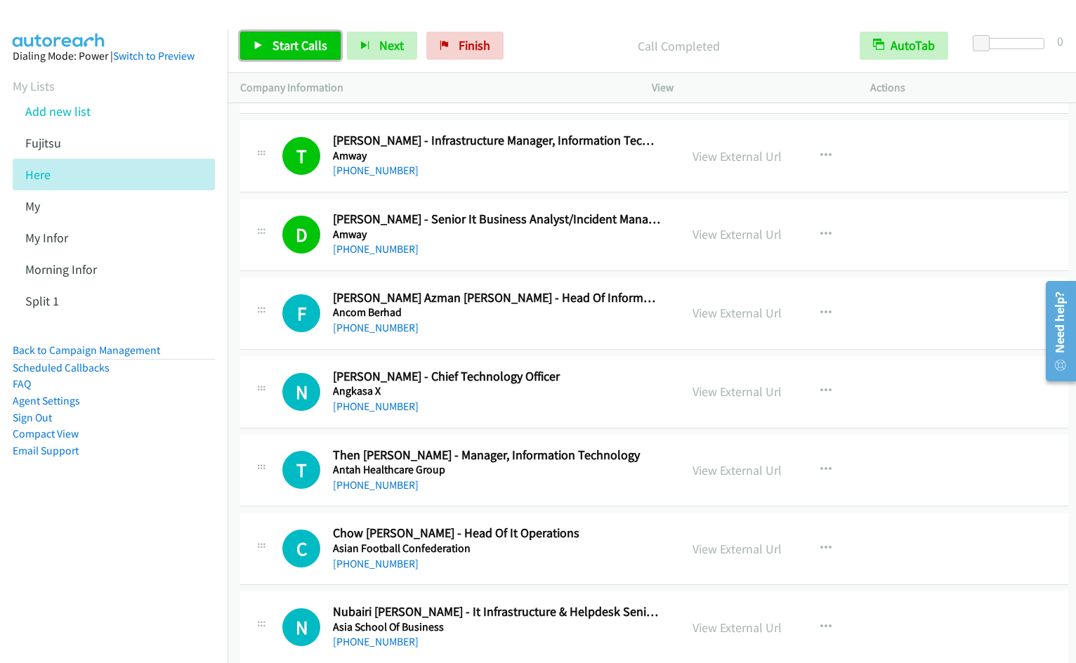
drag, startPoint x: 288, startPoint y: 49, endPoint x: 296, endPoint y: 55, distance: 9.6
click at [288, 49] on span "Start Calls" at bounding box center [299, 45] width 55 height 16
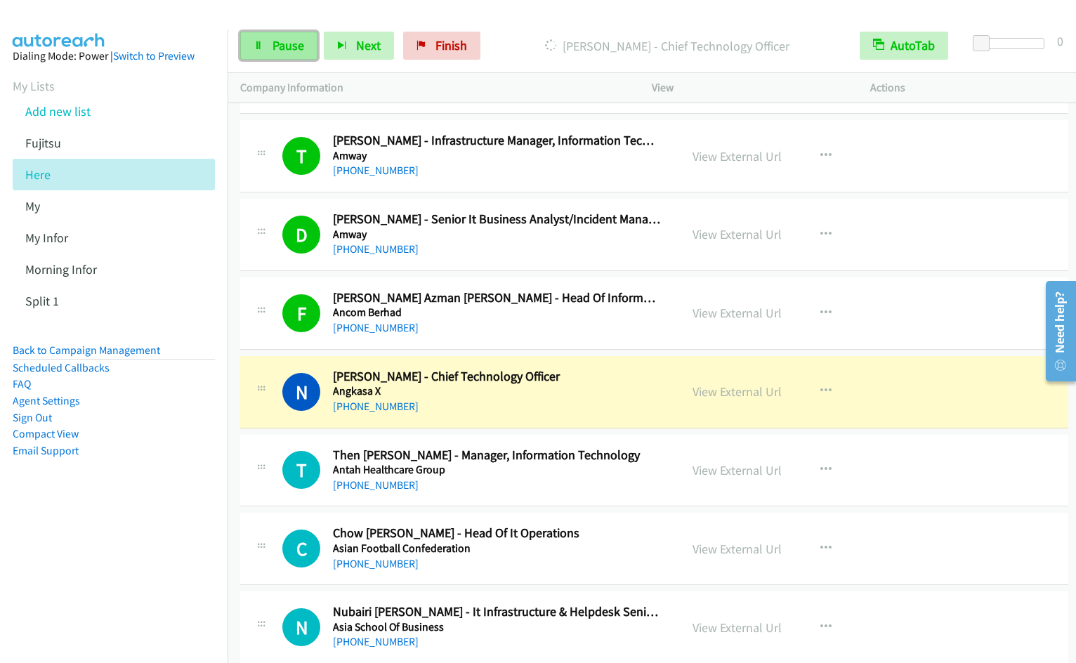
click at [277, 46] on span "Pause" at bounding box center [288, 45] width 32 height 16
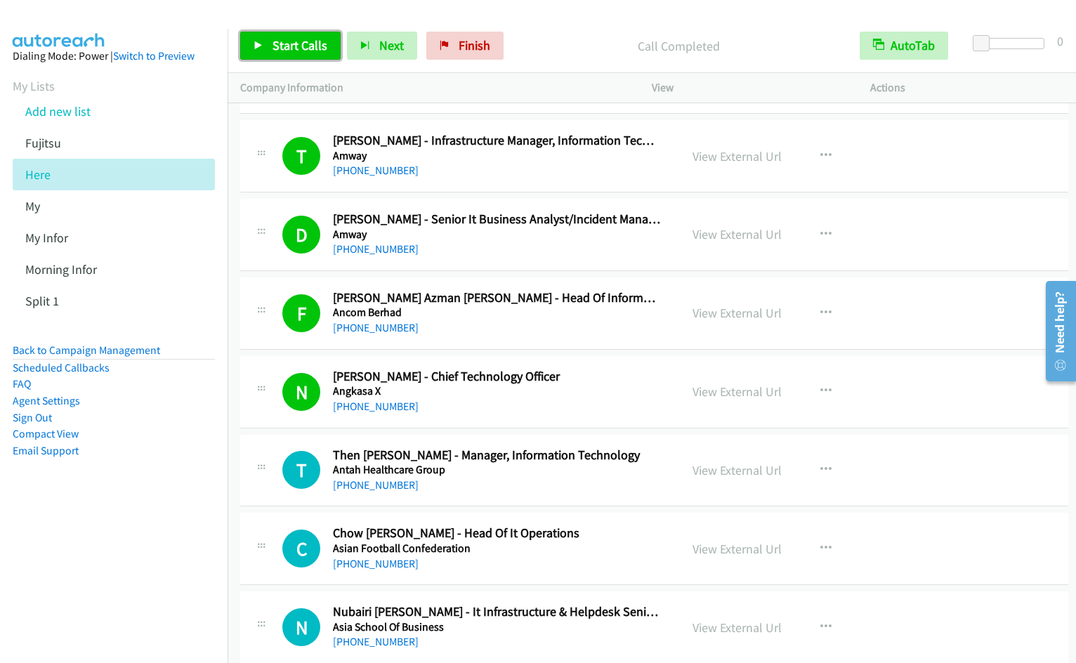
click at [277, 48] on span "Start Calls" at bounding box center [299, 45] width 55 height 16
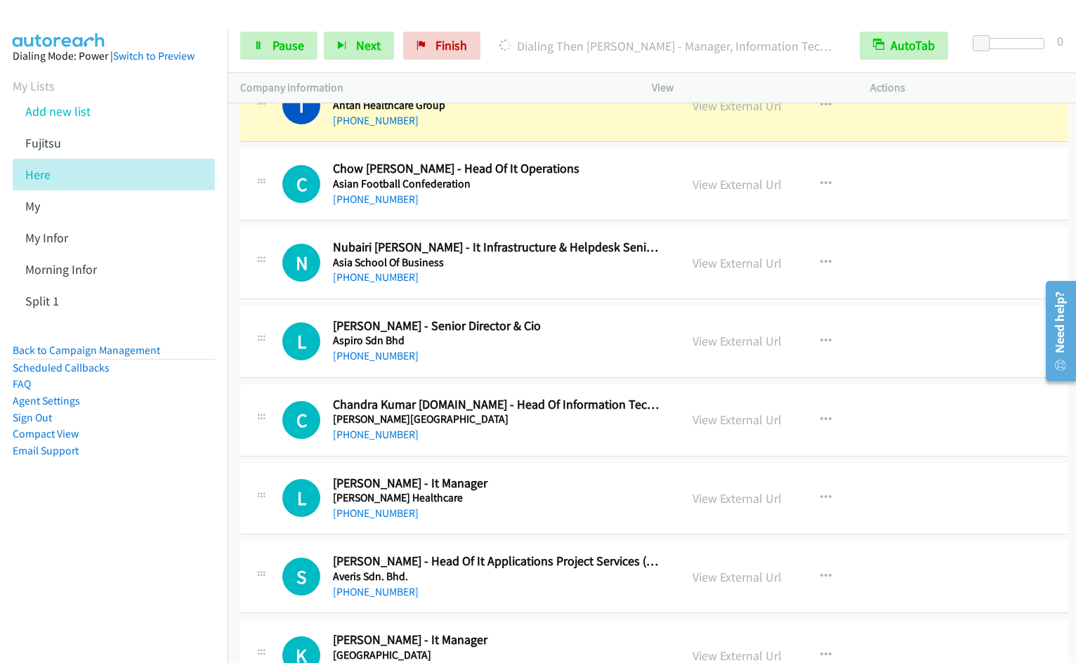
scroll to position [2055, 0]
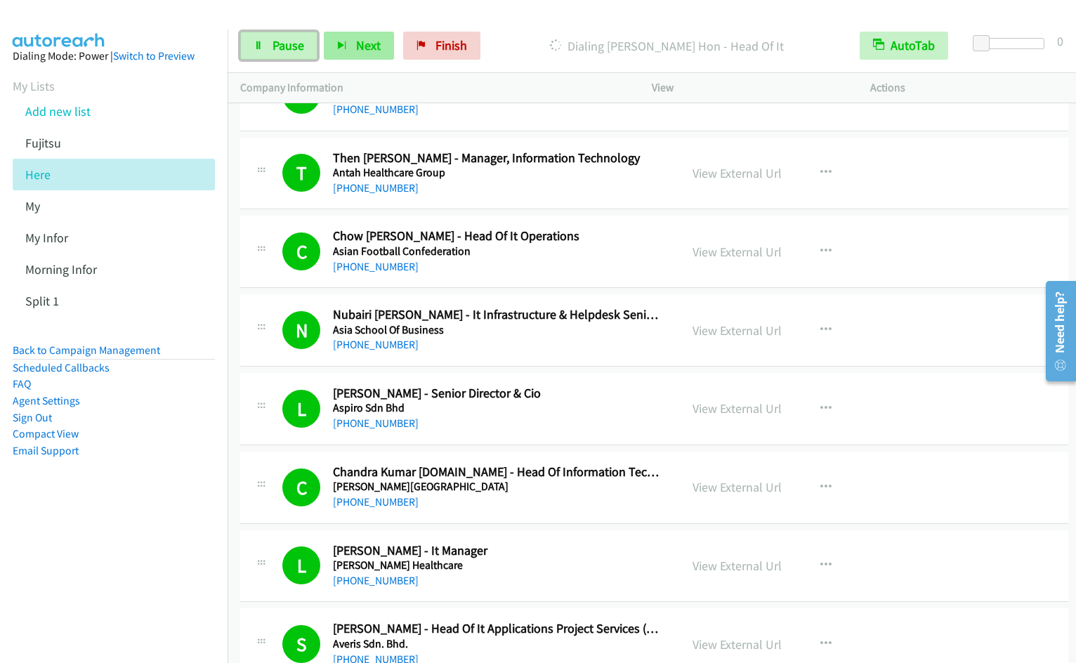
drag, startPoint x: 279, startPoint y: 53, endPoint x: 364, endPoint y: 32, distance: 87.5
click at [279, 53] on link "Pause" at bounding box center [278, 46] width 77 height 28
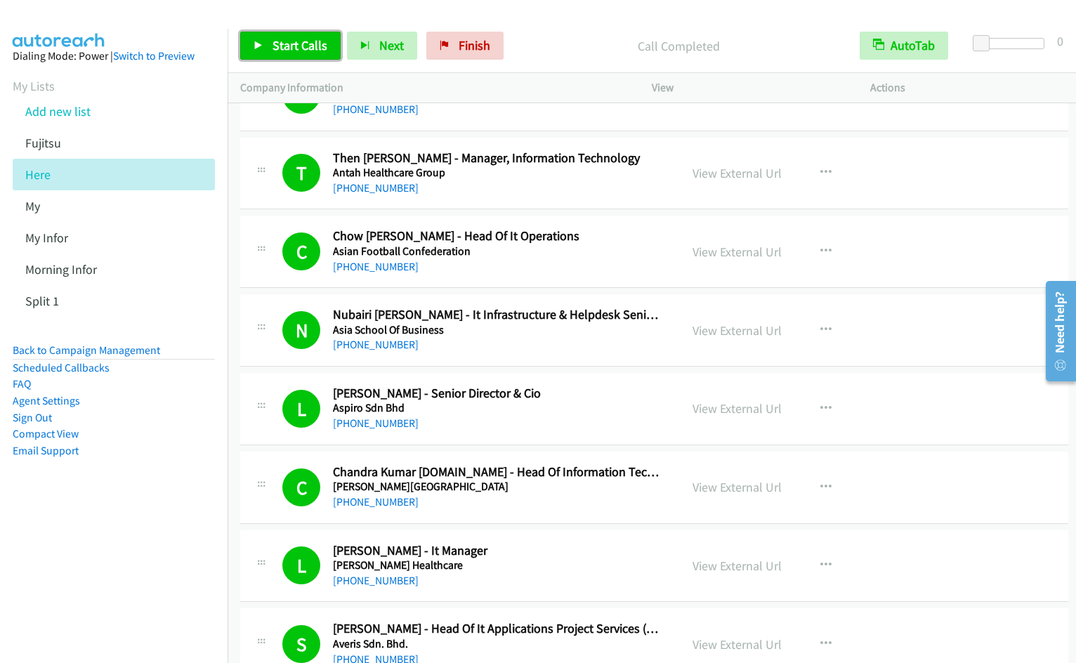
click at [272, 49] on span "Start Calls" at bounding box center [299, 45] width 55 height 16
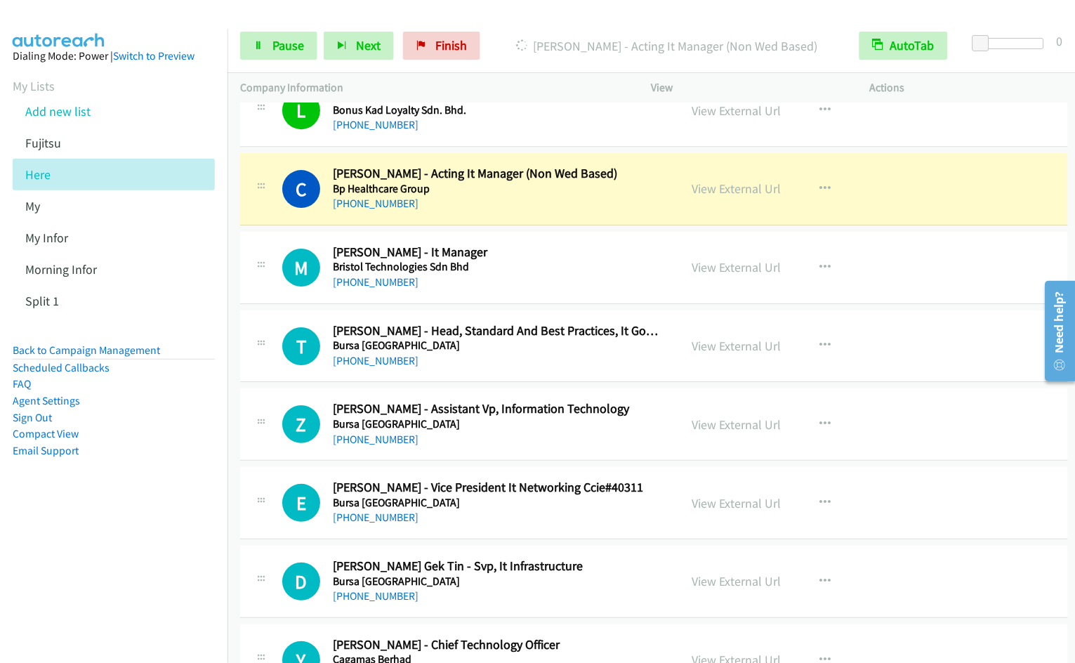
scroll to position [5158, 0]
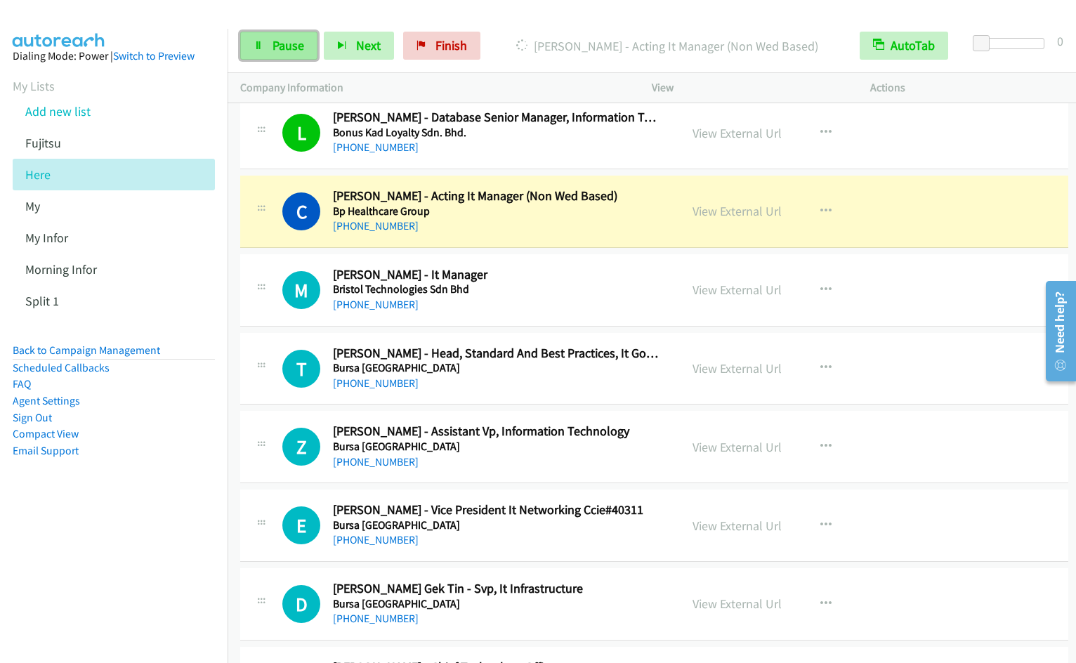
click at [289, 40] on span "Pause" at bounding box center [288, 45] width 32 height 16
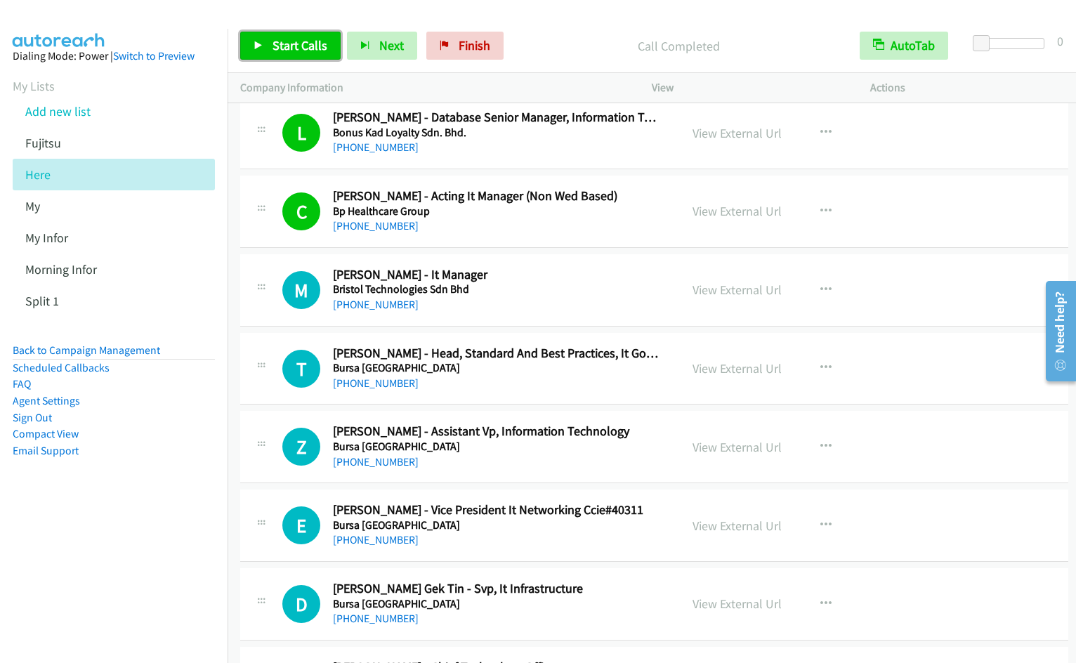
click at [272, 51] on span "Start Calls" at bounding box center [299, 45] width 55 height 16
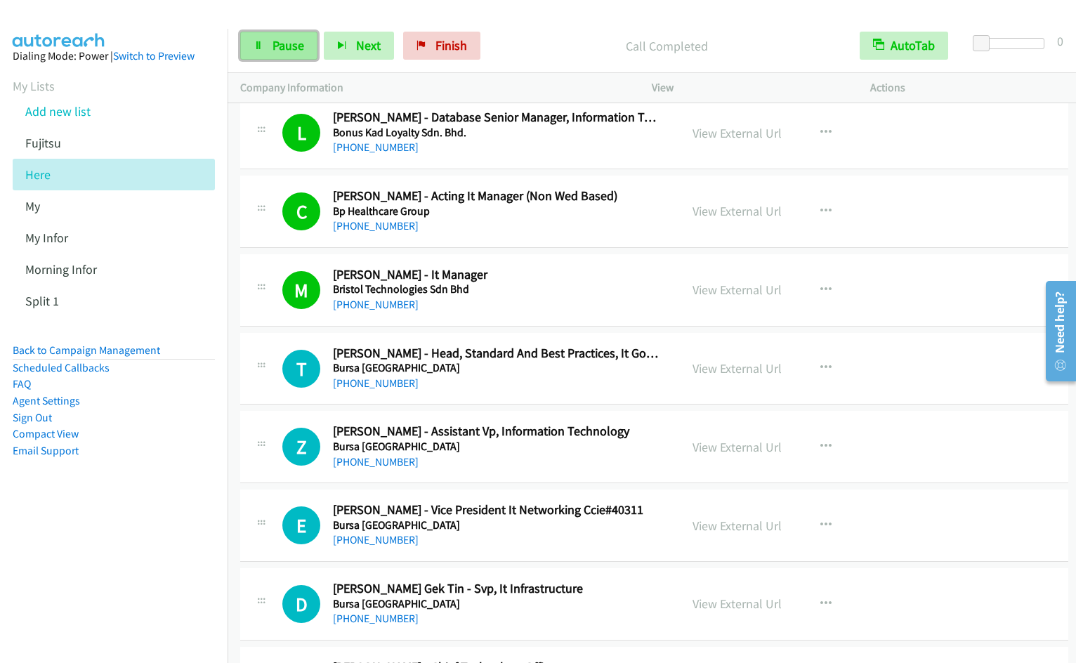
click at [282, 37] on link "Pause" at bounding box center [278, 46] width 77 height 28
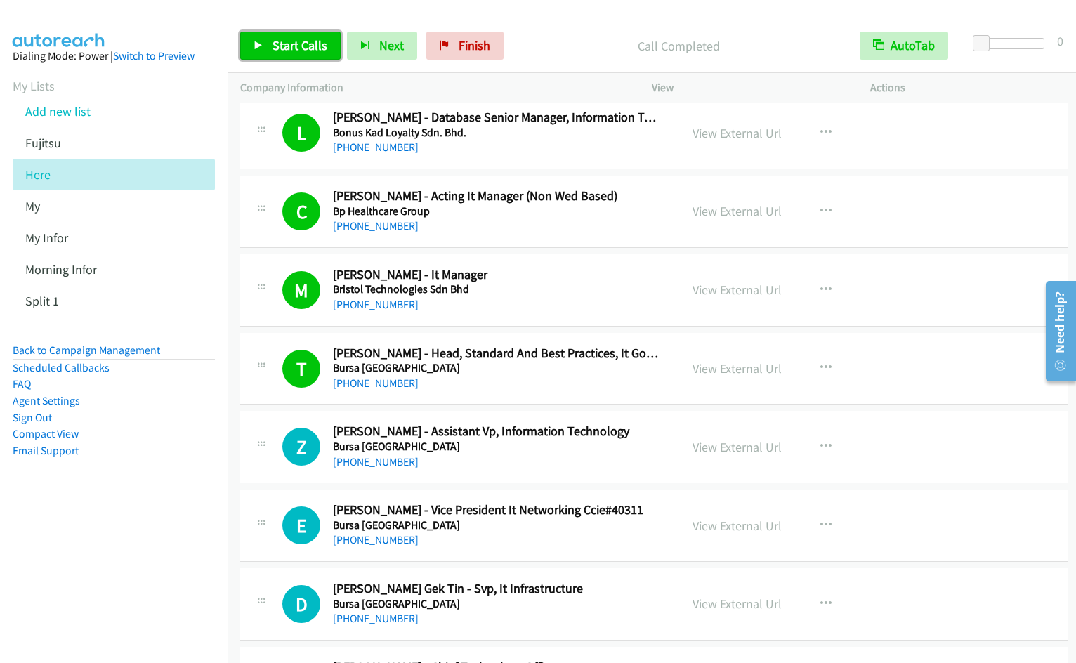
click at [291, 48] on span "Start Calls" at bounding box center [299, 45] width 55 height 16
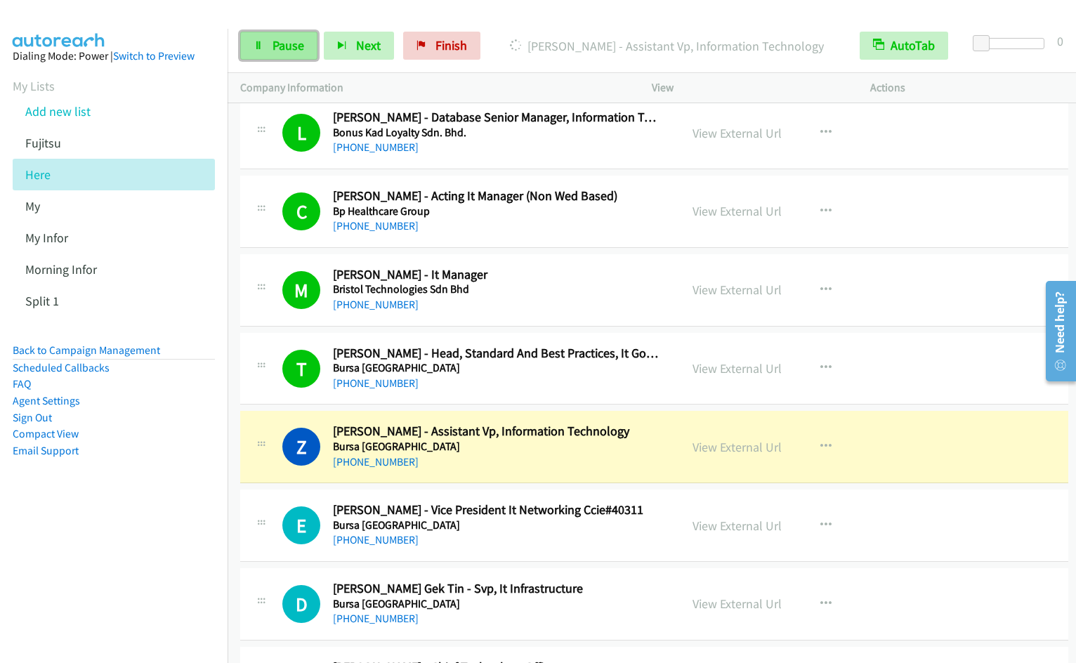
click at [263, 49] on icon at bounding box center [258, 46] width 10 height 10
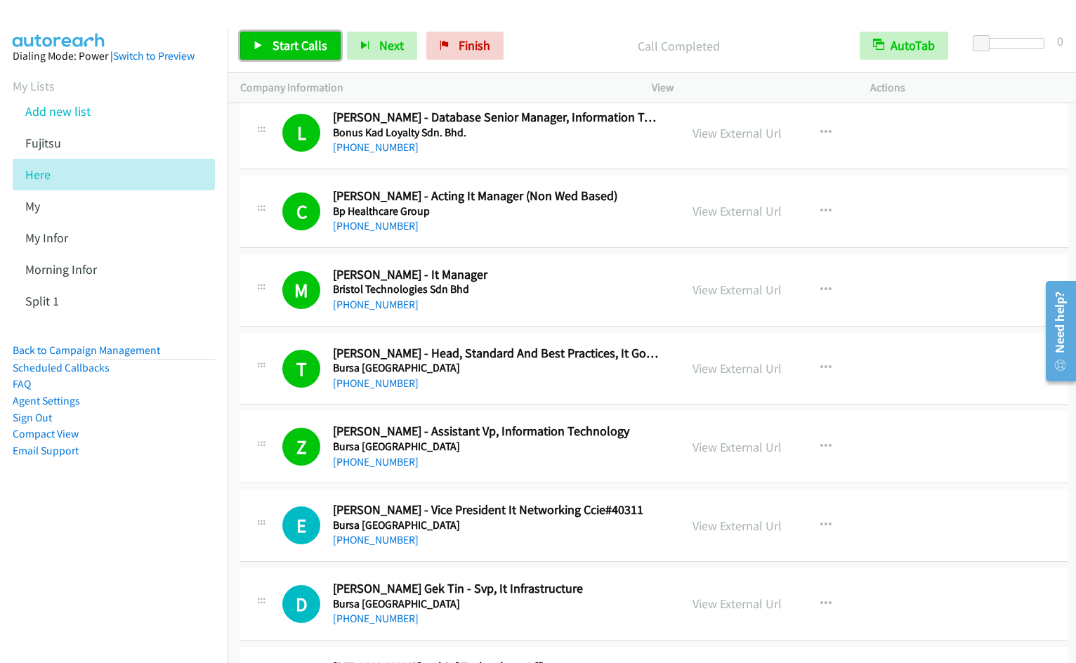
drag, startPoint x: 269, startPoint y: 42, endPoint x: 397, endPoint y: 79, distance: 133.6
click at [269, 42] on link "Start Calls" at bounding box center [290, 46] width 100 height 28
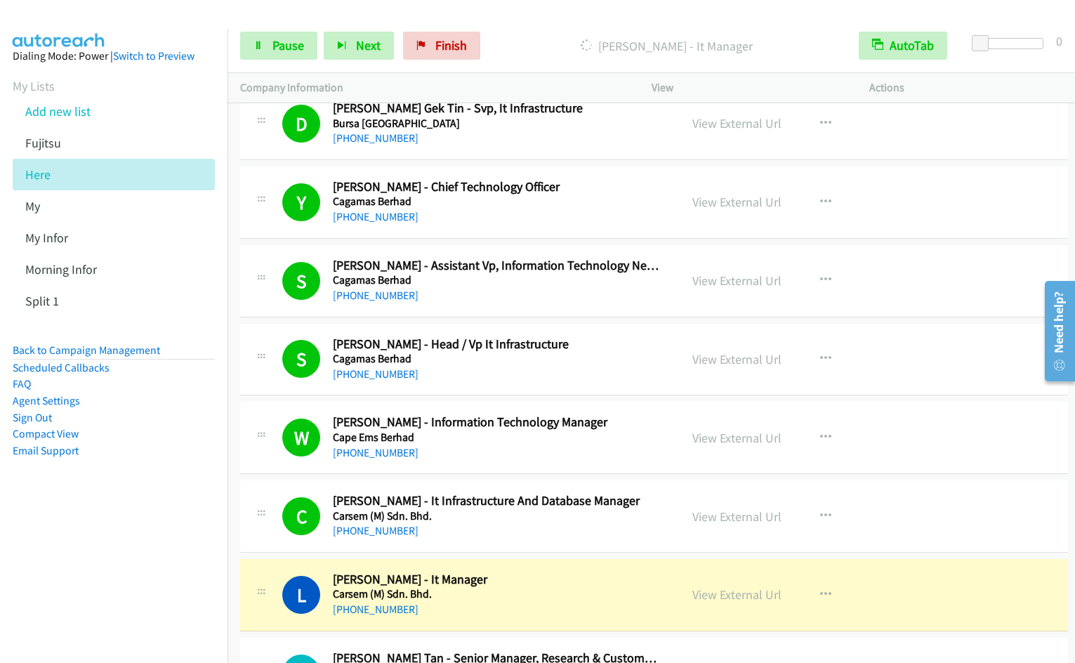
scroll to position [6118, 0]
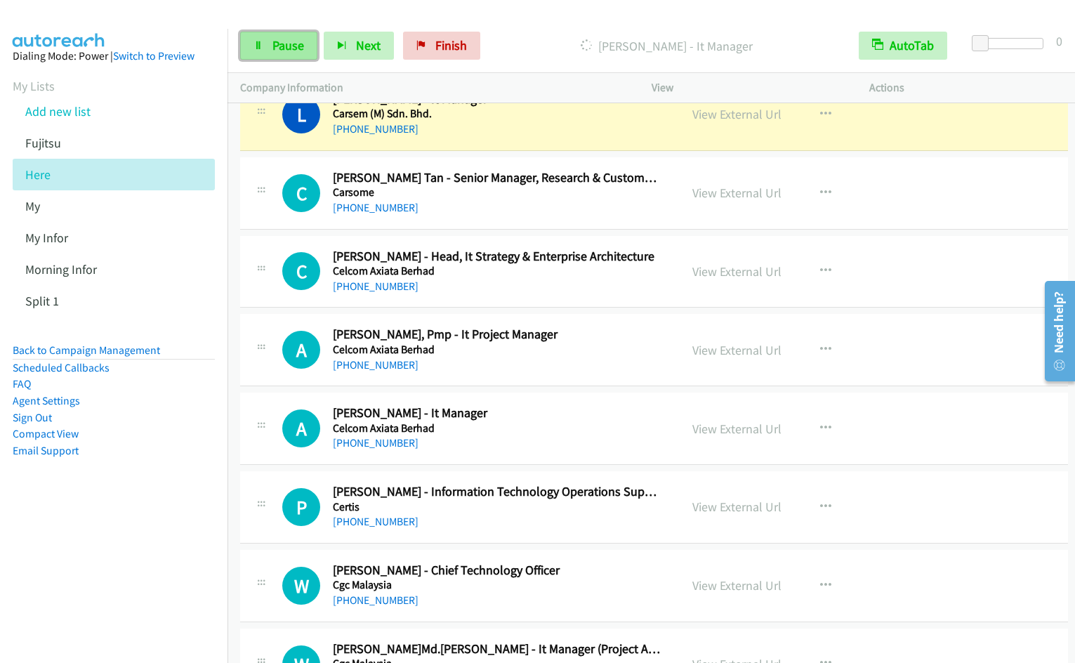
click at [289, 44] on span "Pause" at bounding box center [288, 45] width 32 height 16
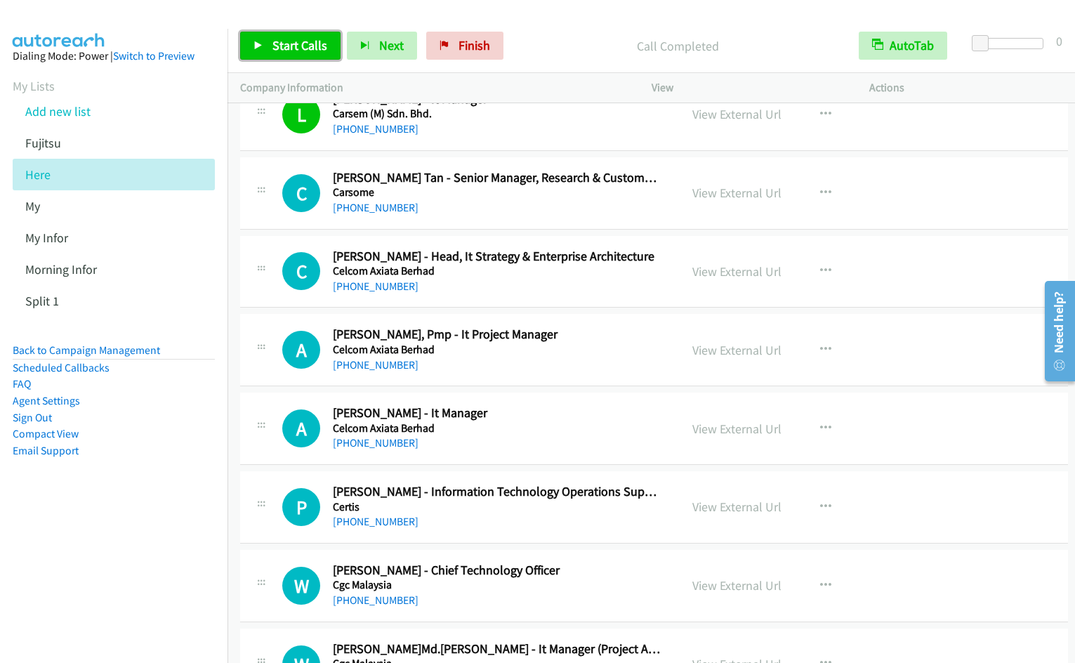
click at [317, 53] on link "Start Calls" at bounding box center [290, 46] width 100 height 28
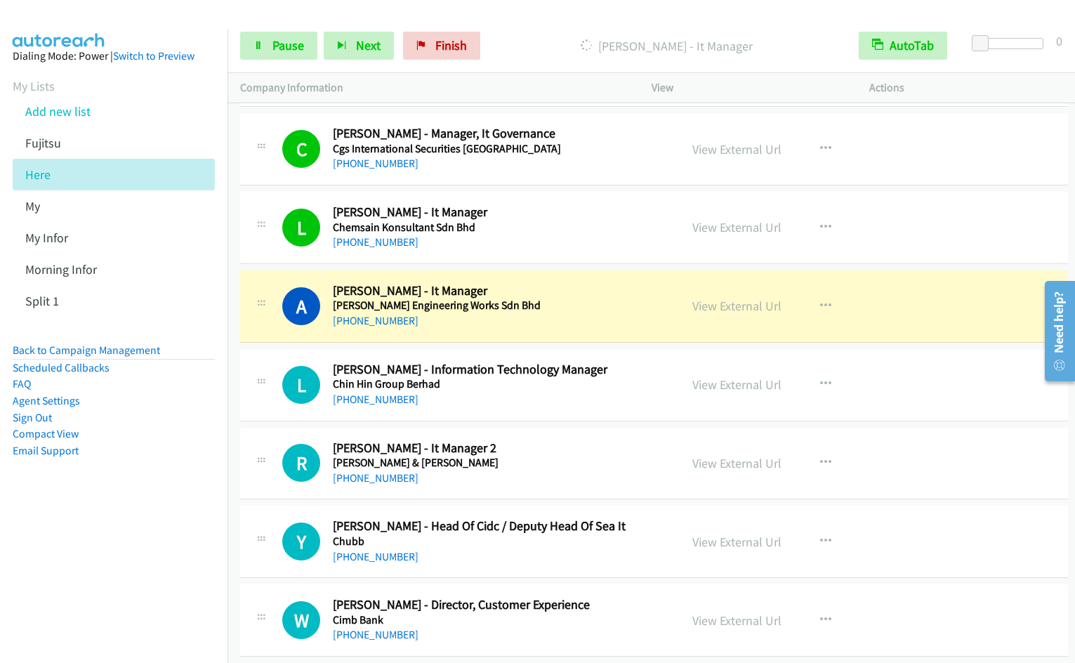
scroll to position [6806, 0]
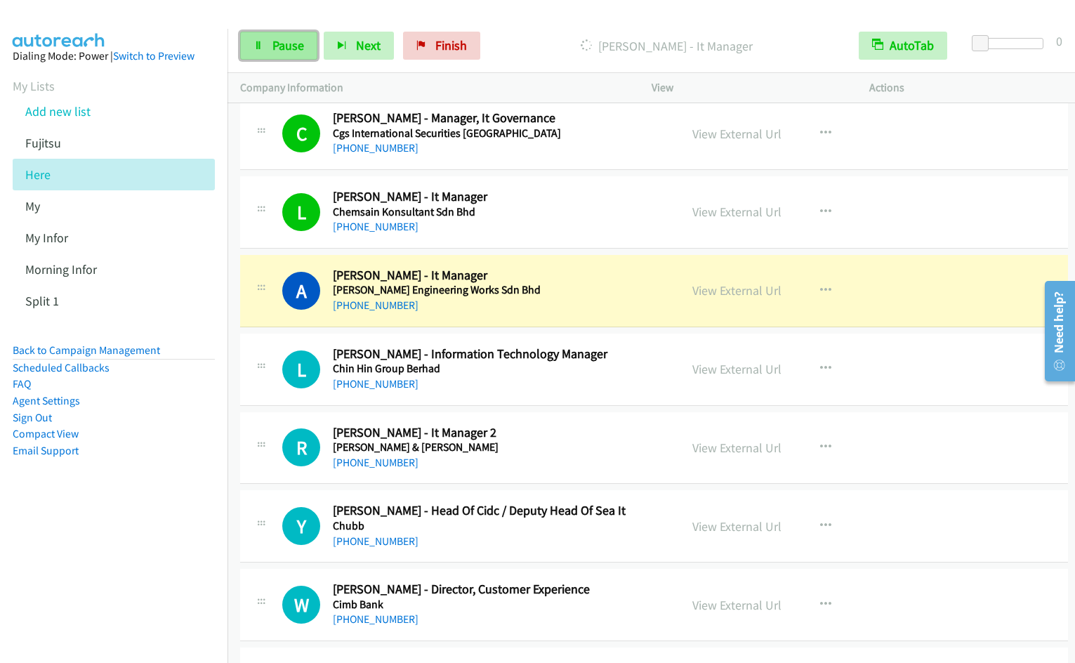
click at [283, 47] on span "Pause" at bounding box center [288, 45] width 32 height 16
